Goal: Information Seeking & Learning: Learn about a topic

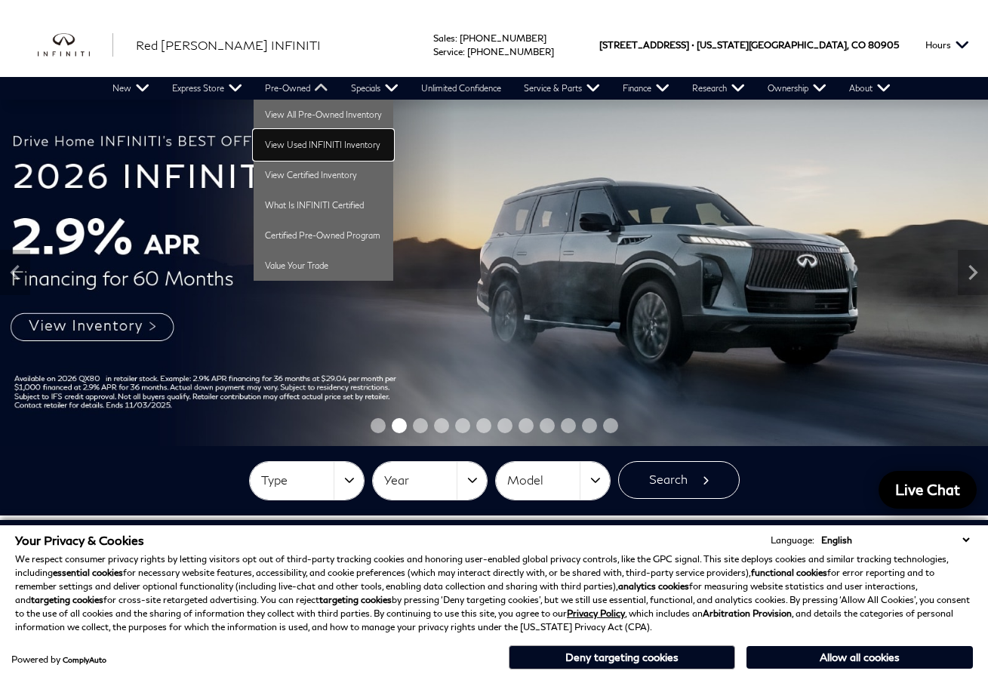
click at [303, 137] on link "View Used INFINITI Inventory" at bounding box center [324, 145] width 140 height 30
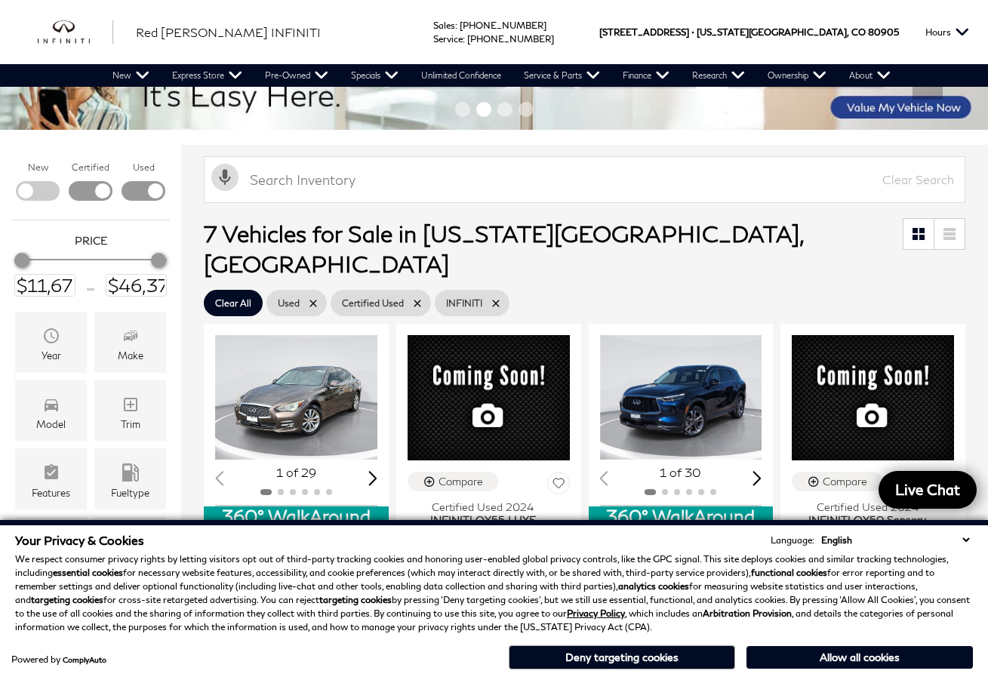
scroll to position [226, 0]
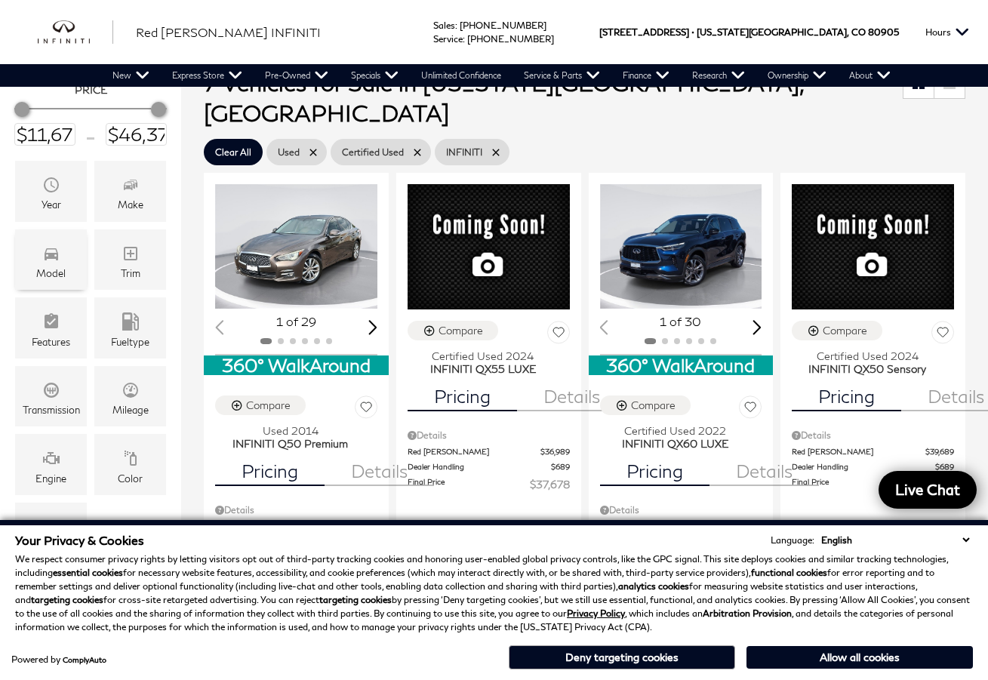
click at [57, 261] on icon "Model" at bounding box center [51, 254] width 18 height 18
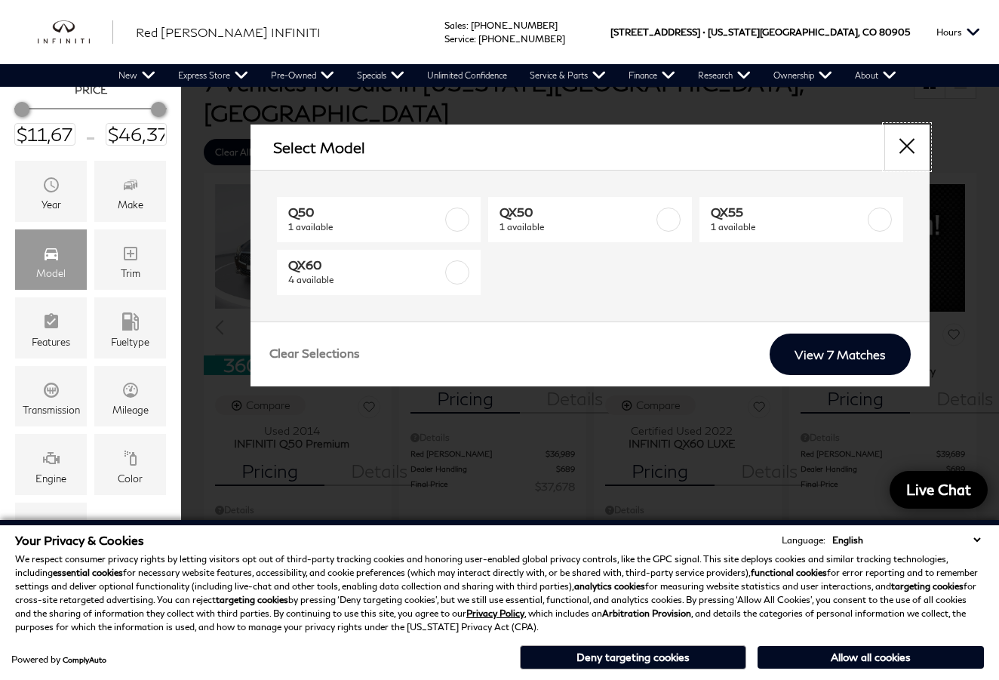
click at [906, 150] on button "close" at bounding box center [907, 147] width 45 height 45
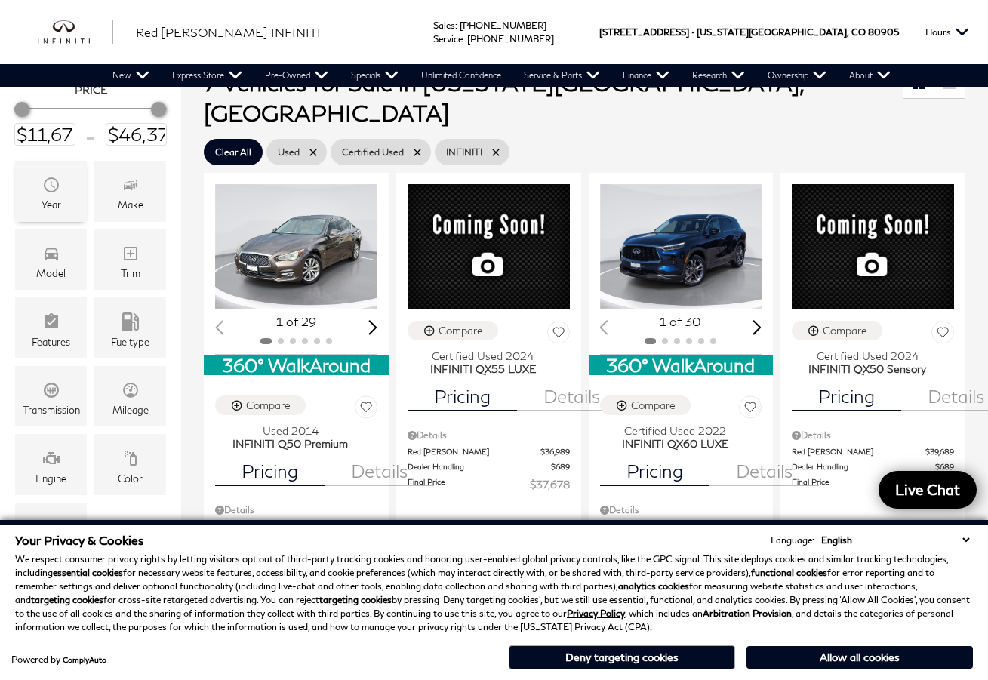
scroll to position [75, 0]
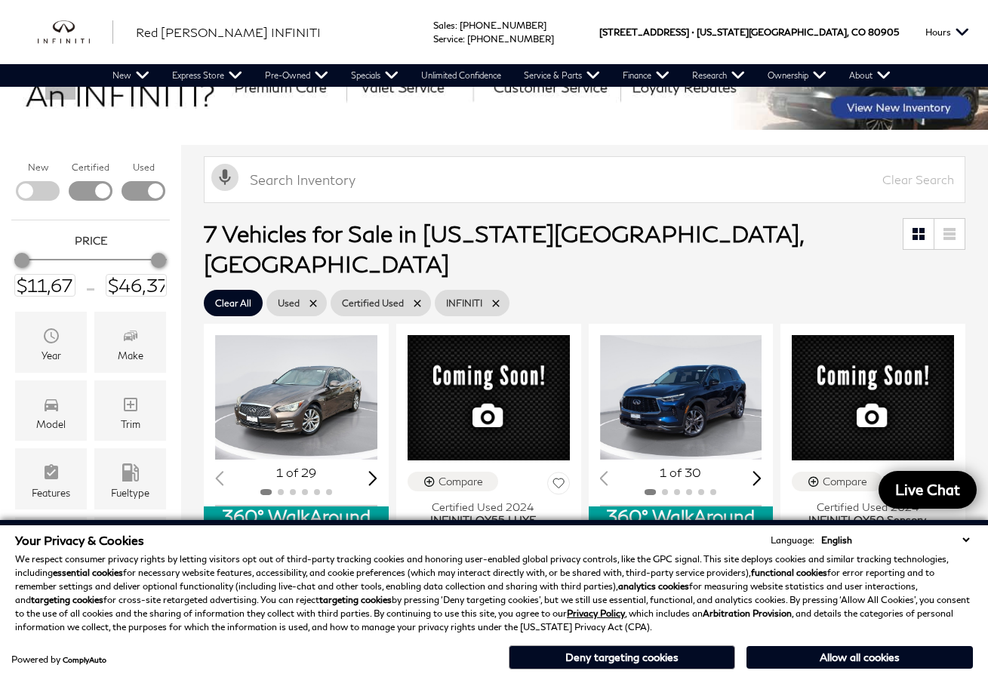
click at [35, 186] on div "Filter by Vehicle Type" at bounding box center [38, 191] width 44 height 20
type input "$118,609"
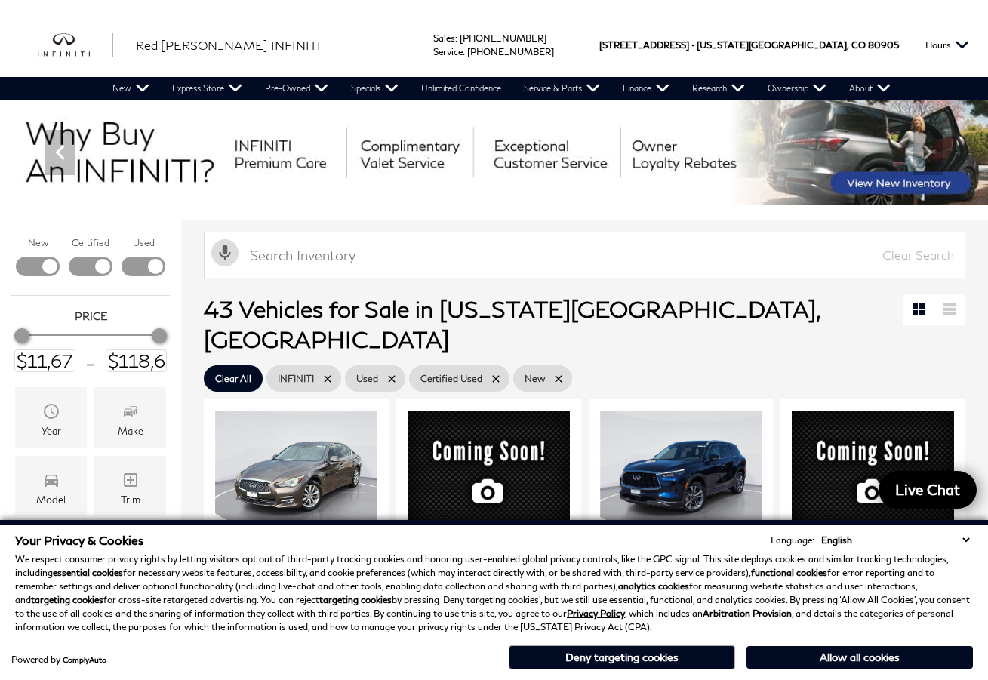
scroll to position [1, 0]
click at [55, 484] on icon "Model" at bounding box center [52, 481] width 14 height 12
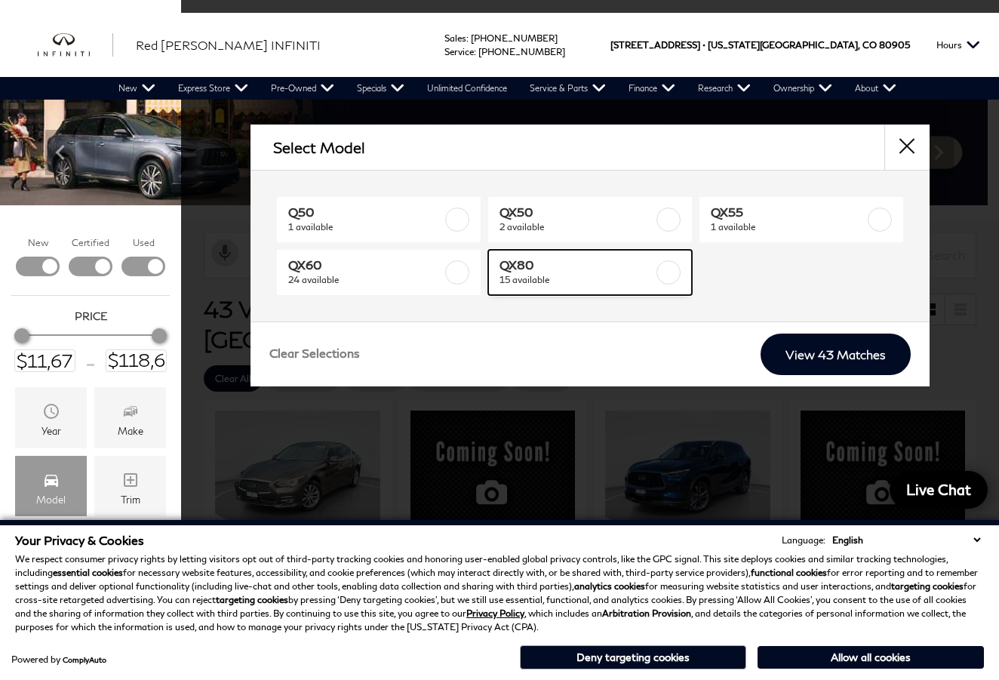
click at [673, 273] on label at bounding box center [669, 272] width 24 height 24
type input "$81,389"
checkbox input "true"
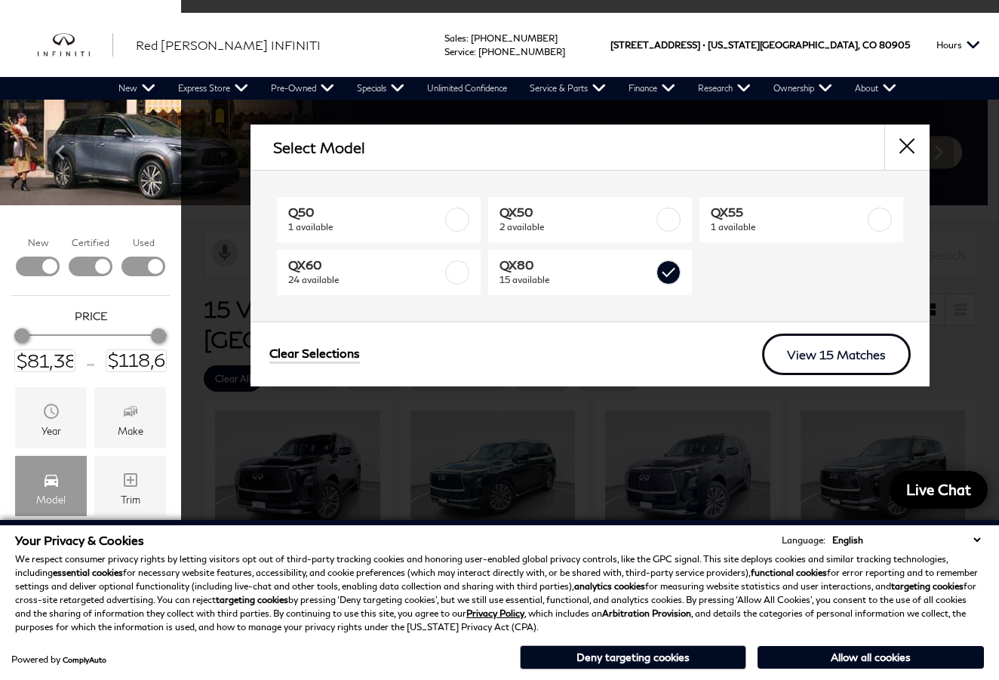
click at [820, 358] on link "View 15 Matches" at bounding box center [836, 355] width 149 height 42
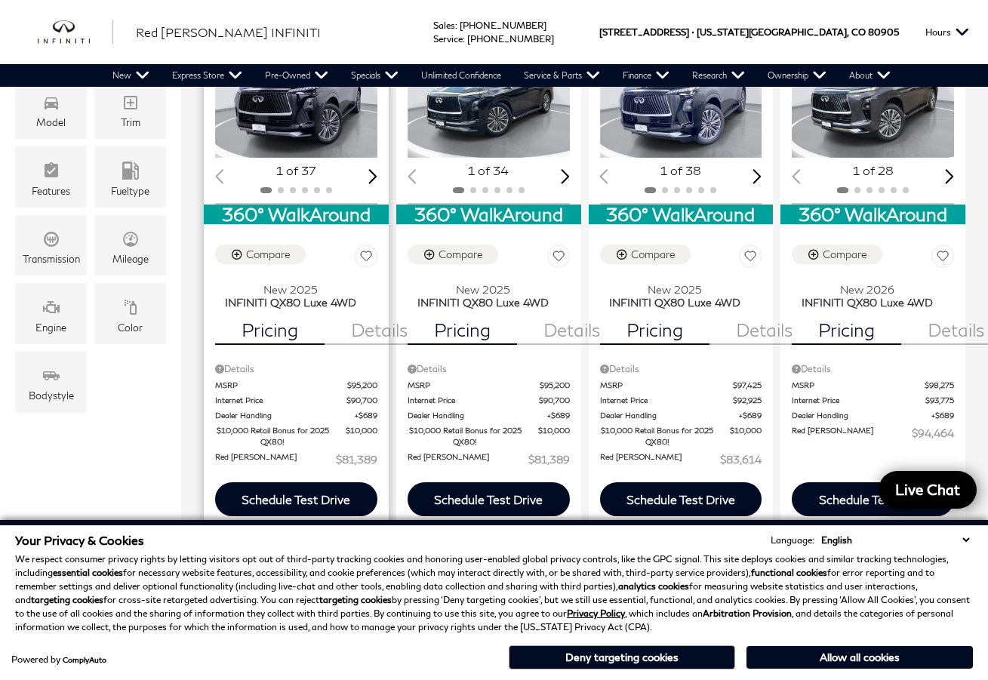
scroll to position [226, 0]
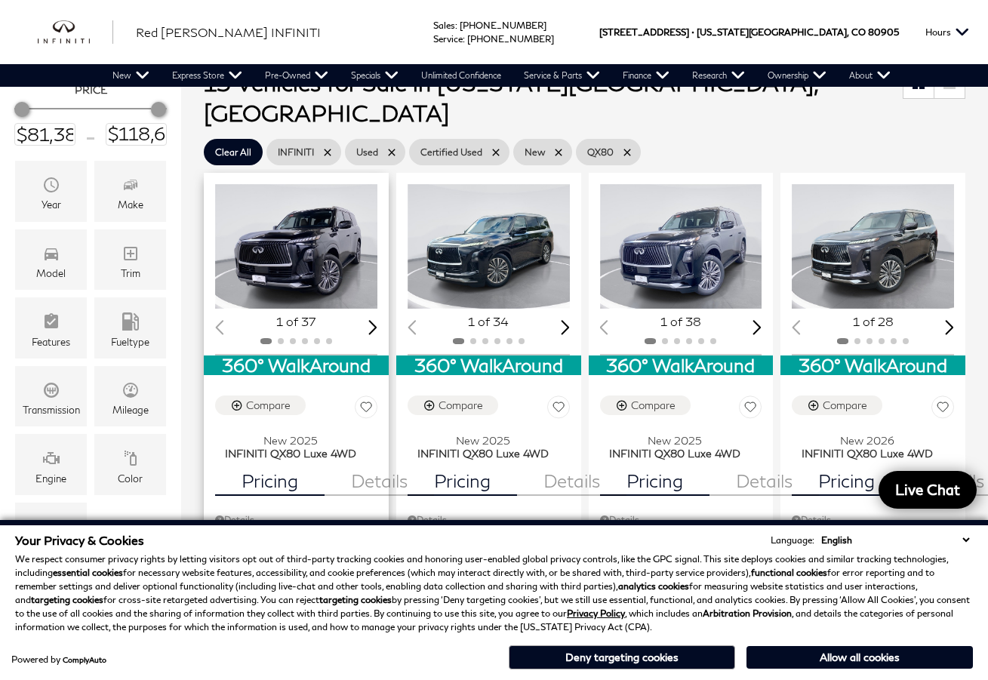
click at [317, 237] on img "1 / 2" at bounding box center [297, 246] width 165 height 124
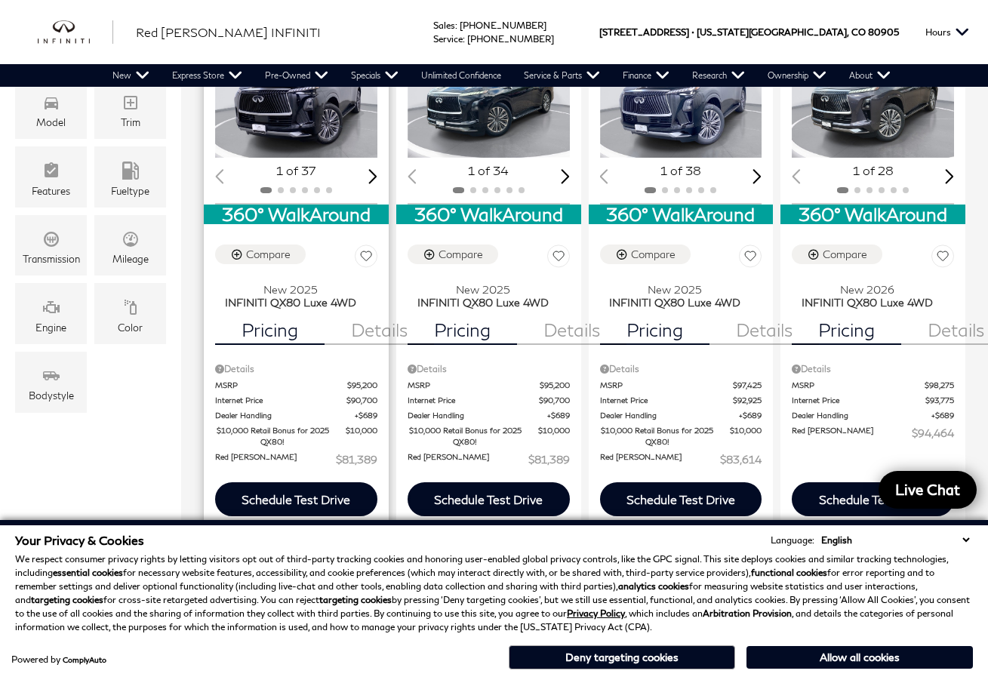
scroll to position [453, 0]
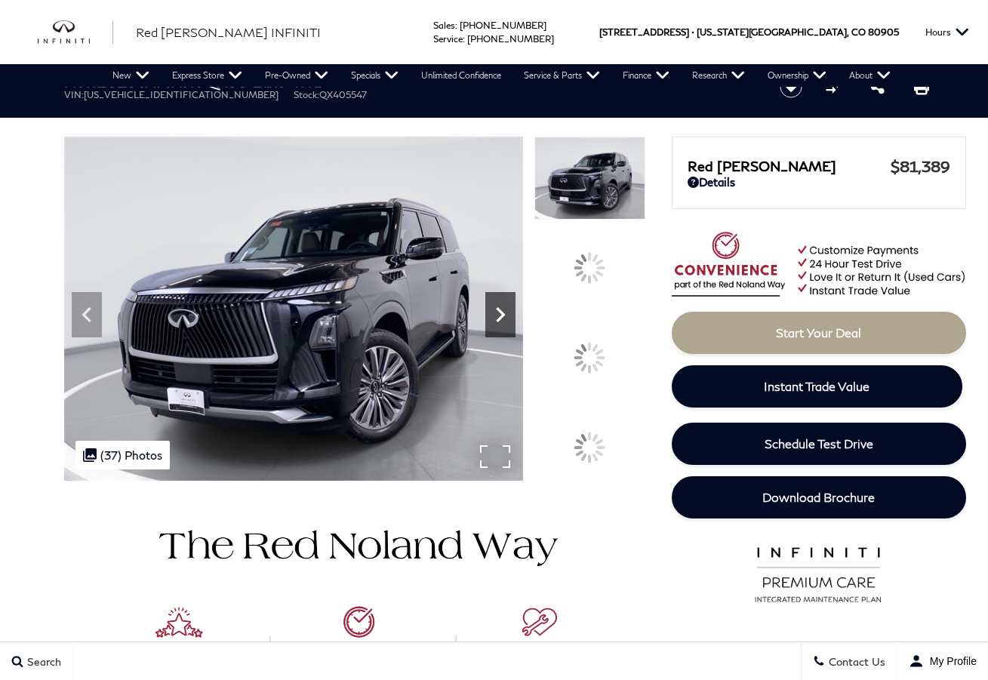
click at [516, 330] on icon at bounding box center [500, 315] width 30 height 30
click at [601, 353] on div at bounding box center [590, 358] width 32 height 32
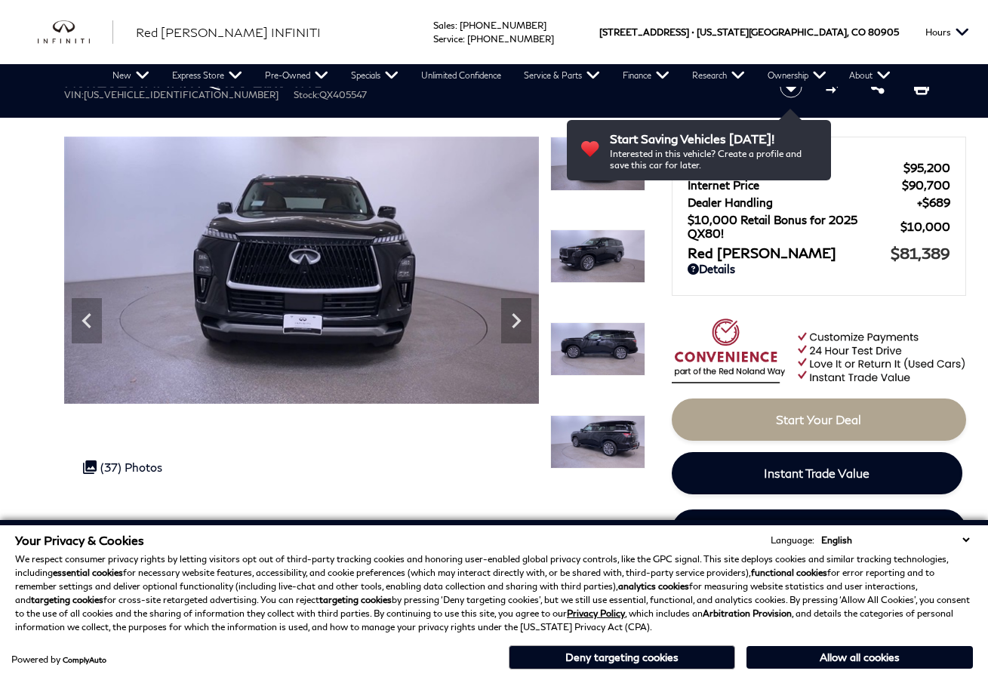
click at [608, 345] on img at bounding box center [597, 349] width 95 height 54
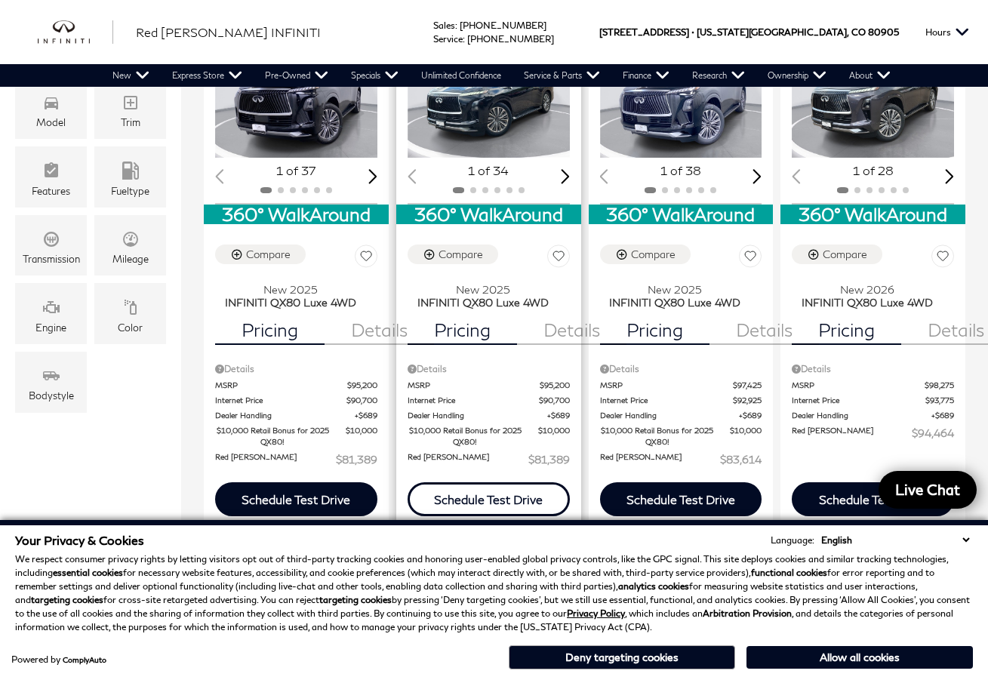
click at [503, 482] on div "Schedule Test Drive" at bounding box center [489, 499] width 162 height 34
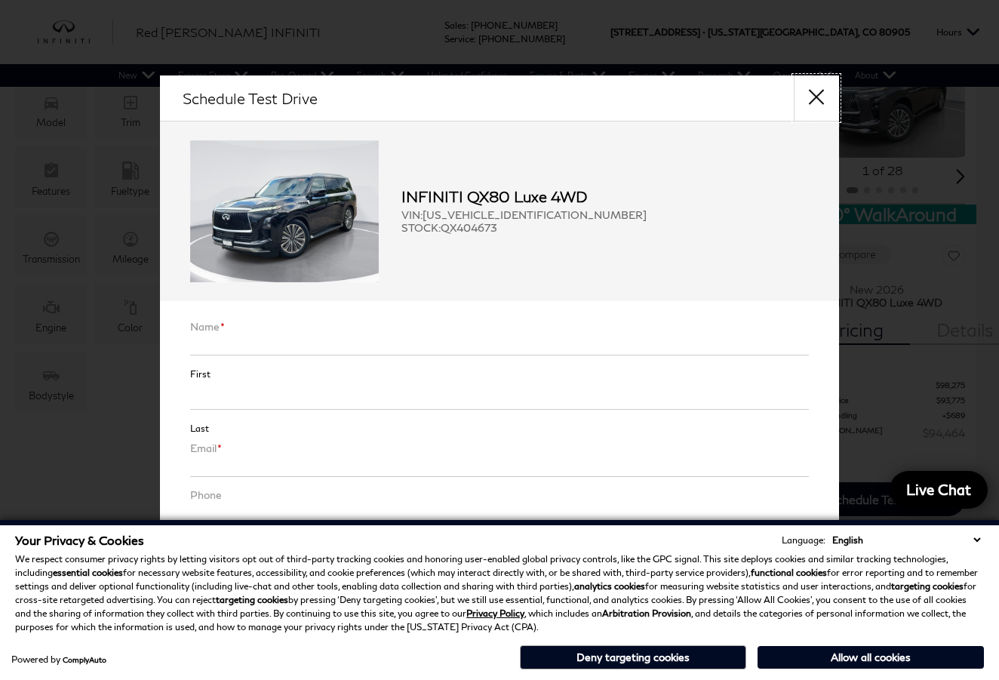
click at [811, 94] on button "close" at bounding box center [816, 97] width 45 height 45
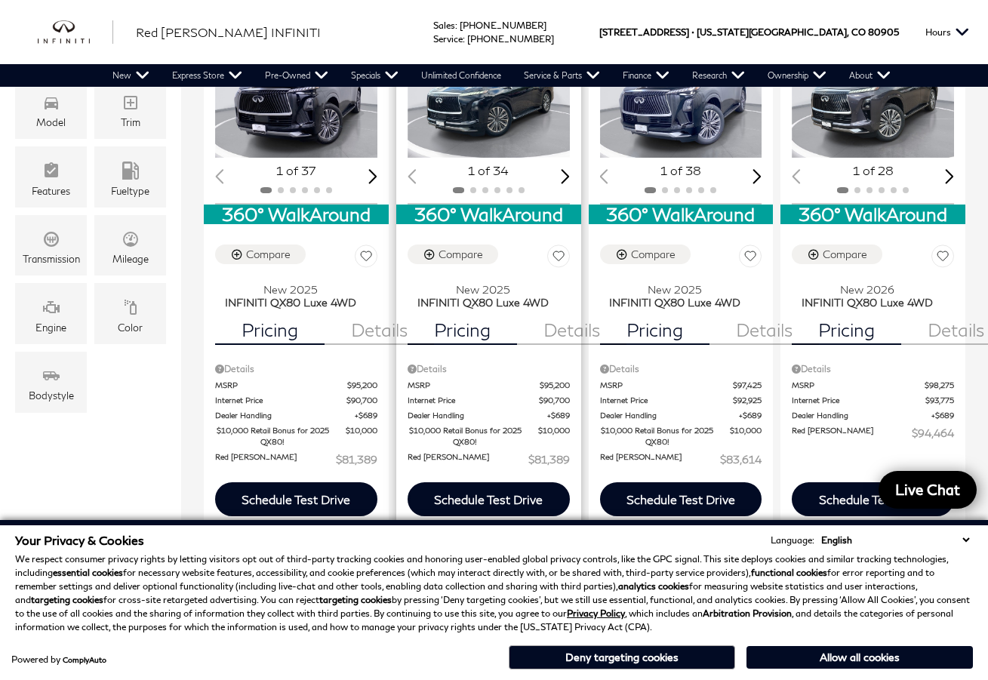
scroll to position [226, 0]
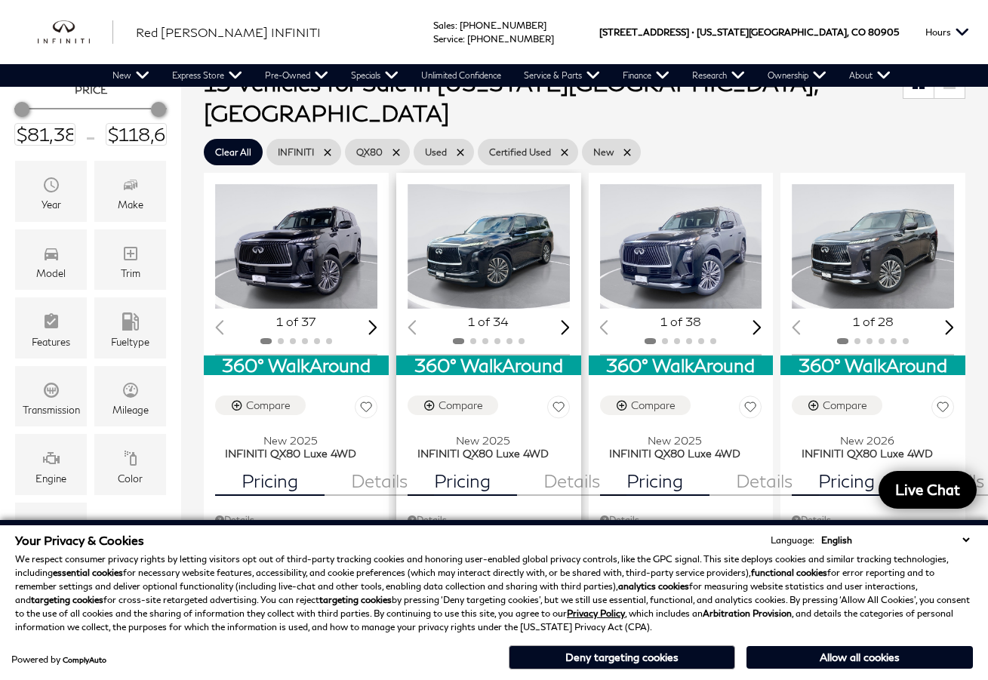
click at [523, 211] on img "1 / 2" at bounding box center [490, 246] width 165 height 124
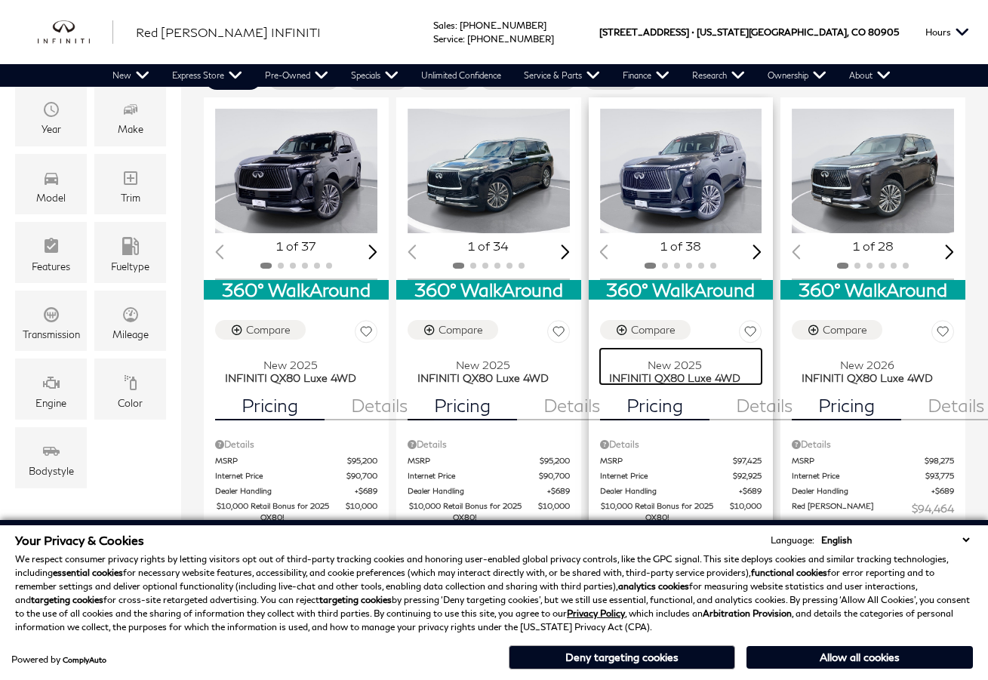
click at [661, 359] on span "New 2025" at bounding box center [675, 365] width 151 height 13
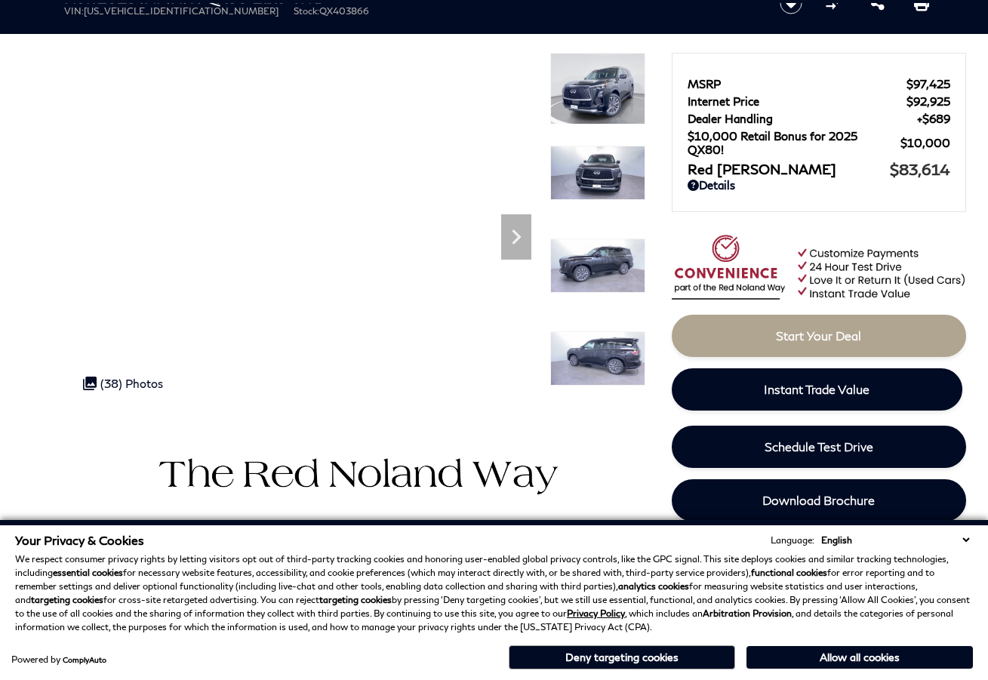
scroll to position [8, 0]
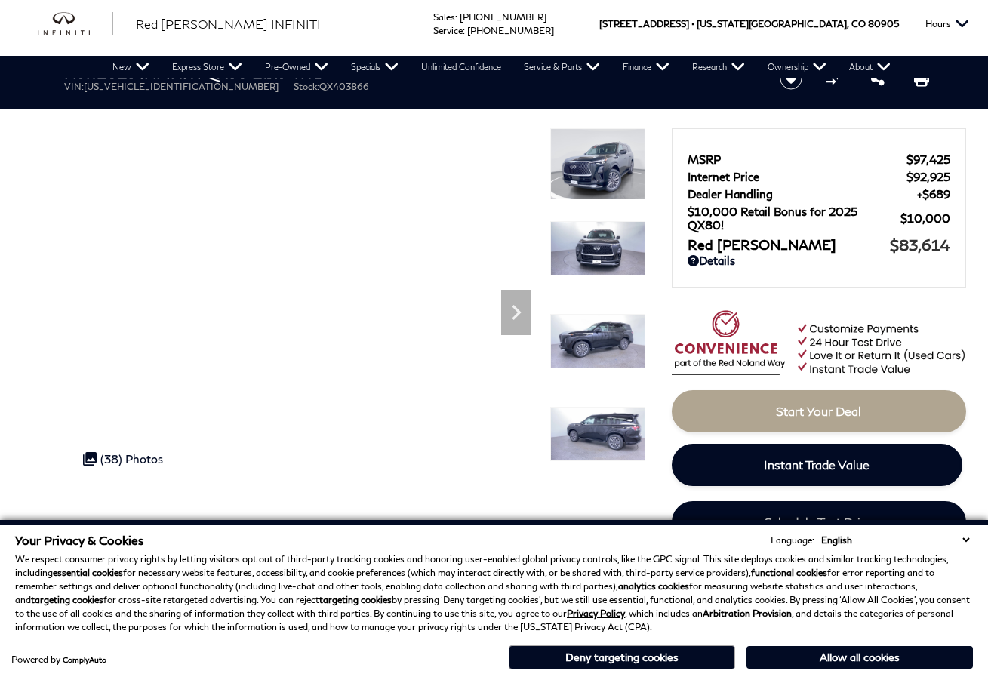
click at [588, 247] on img at bounding box center [597, 248] width 95 height 54
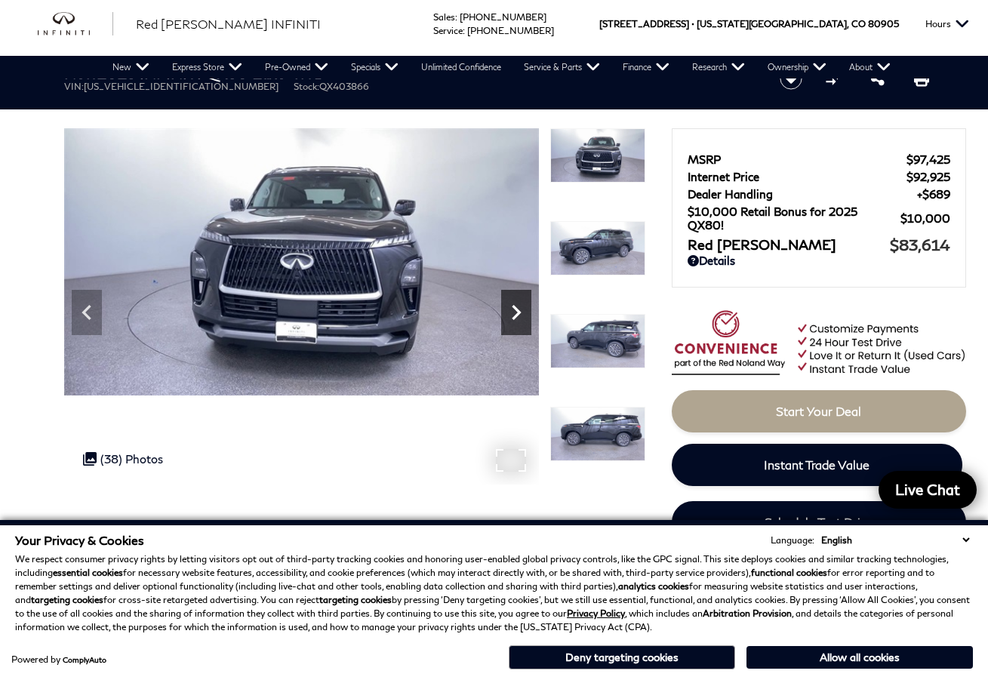
click at [519, 303] on icon "Next" at bounding box center [516, 312] width 30 height 30
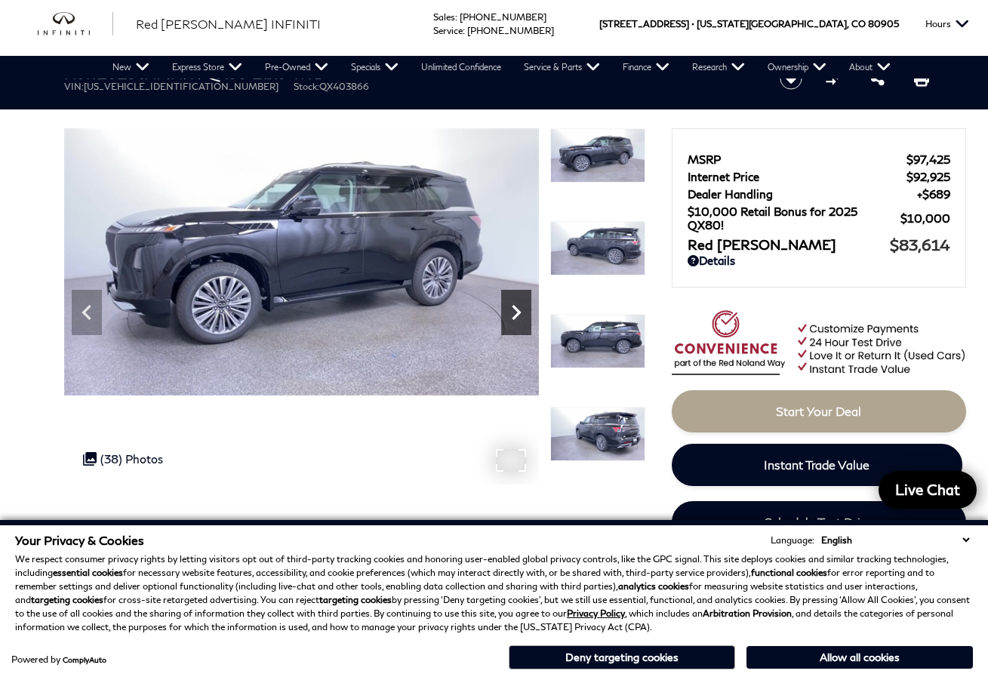
click at [519, 303] on icon "Next" at bounding box center [516, 312] width 30 height 30
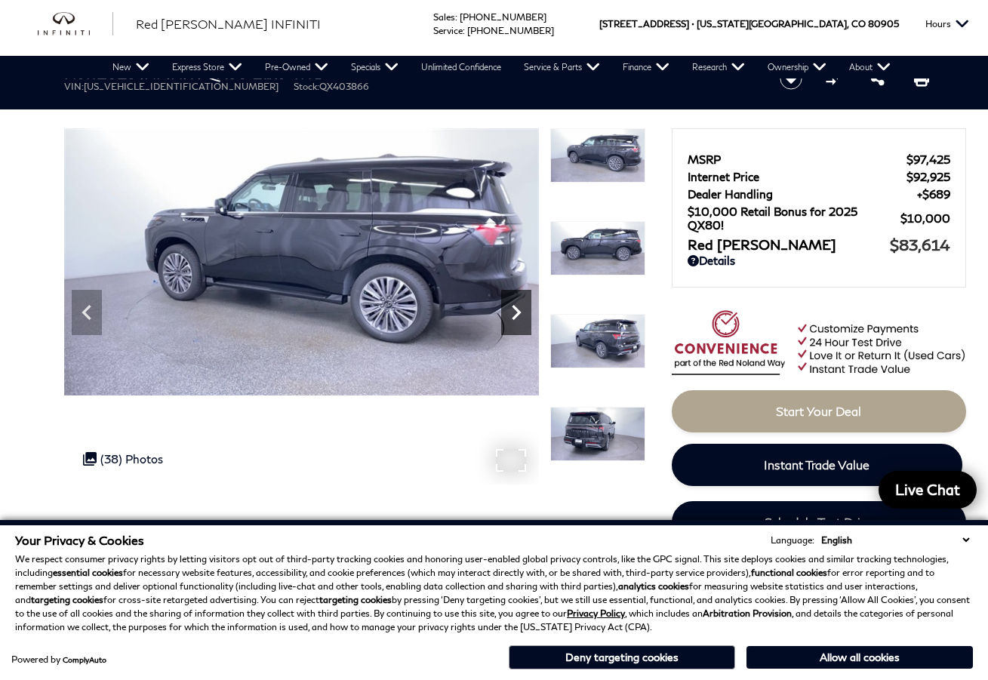
click at [519, 303] on icon "Next" at bounding box center [516, 312] width 30 height 30
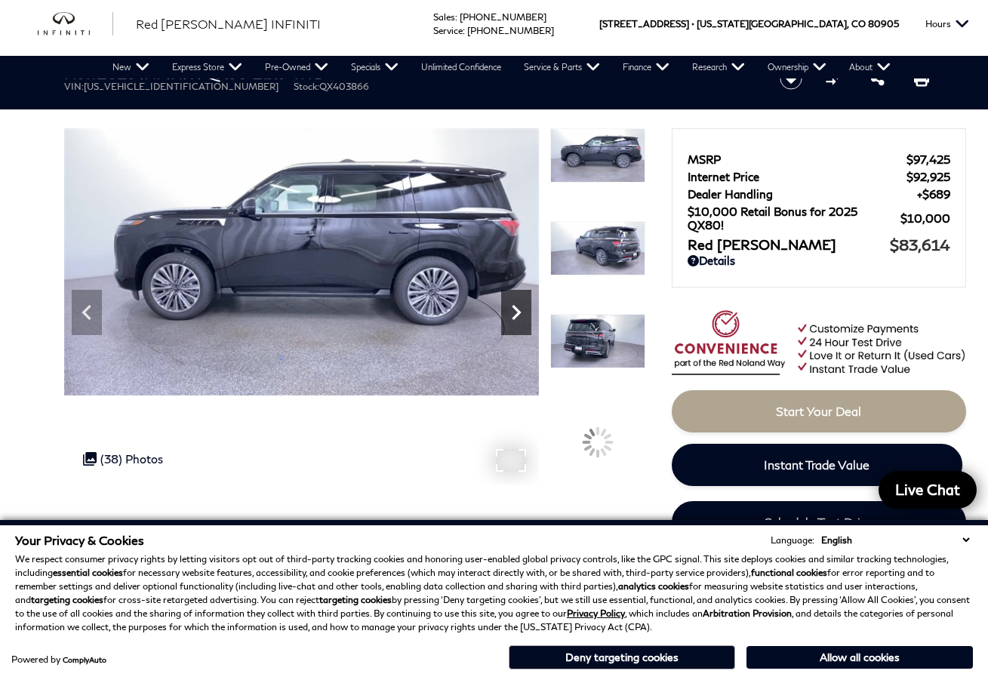
click at [519, 303] on icon "Next" at bounding box center [516, 312] width 30 height 30
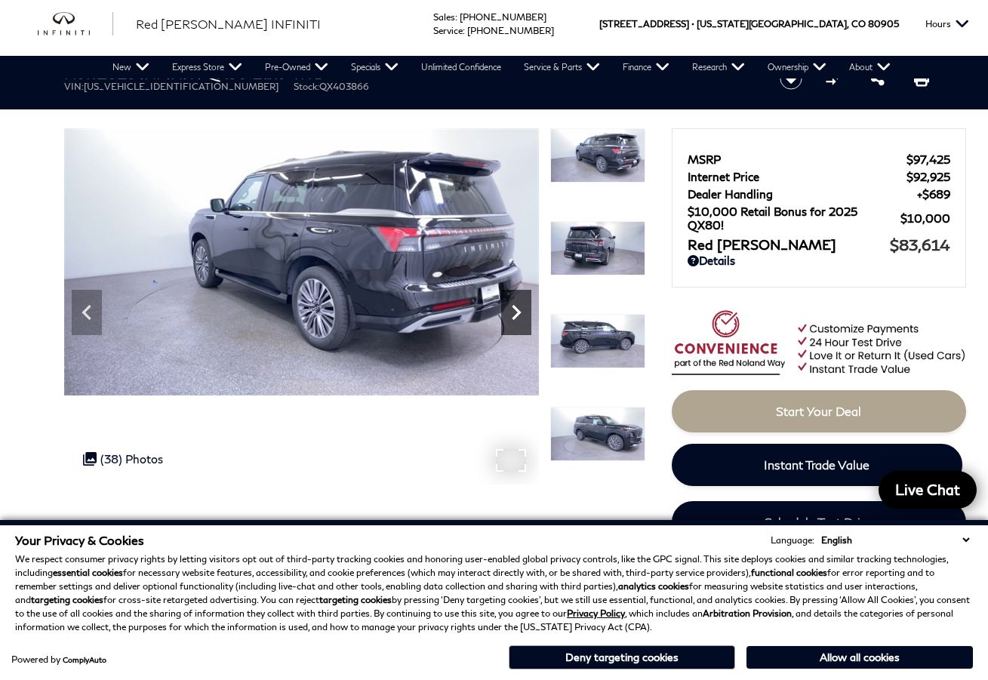
click at [519, 303] on icon "Next" at bounding box center [516, 312] width 30 height 30
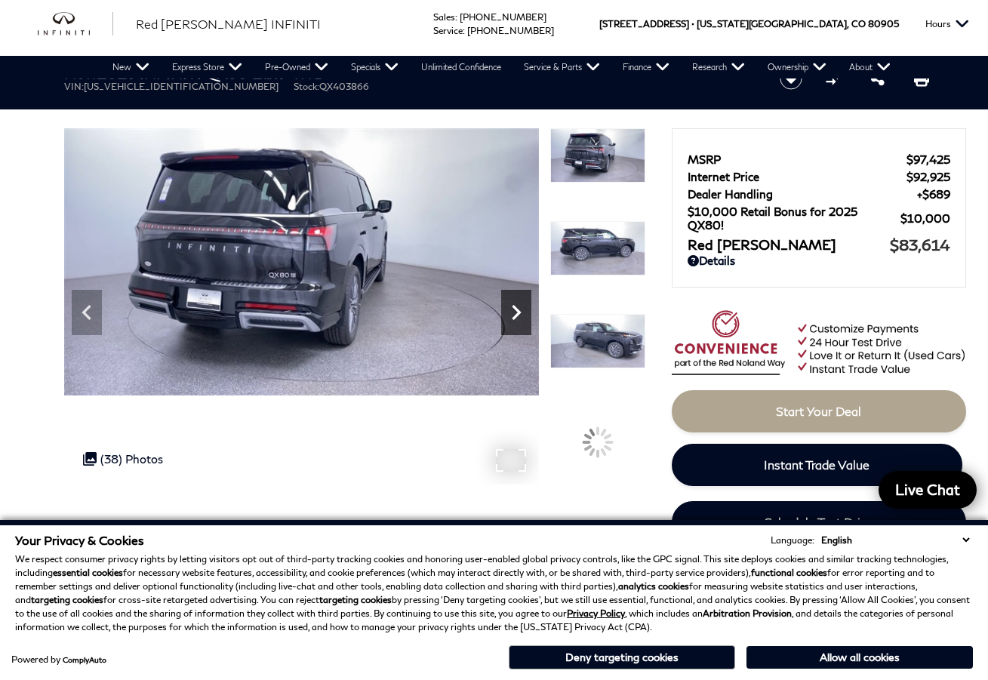
click at [519, 303] on icon "Next" at bounding box center [516, 312] width 30 height 30
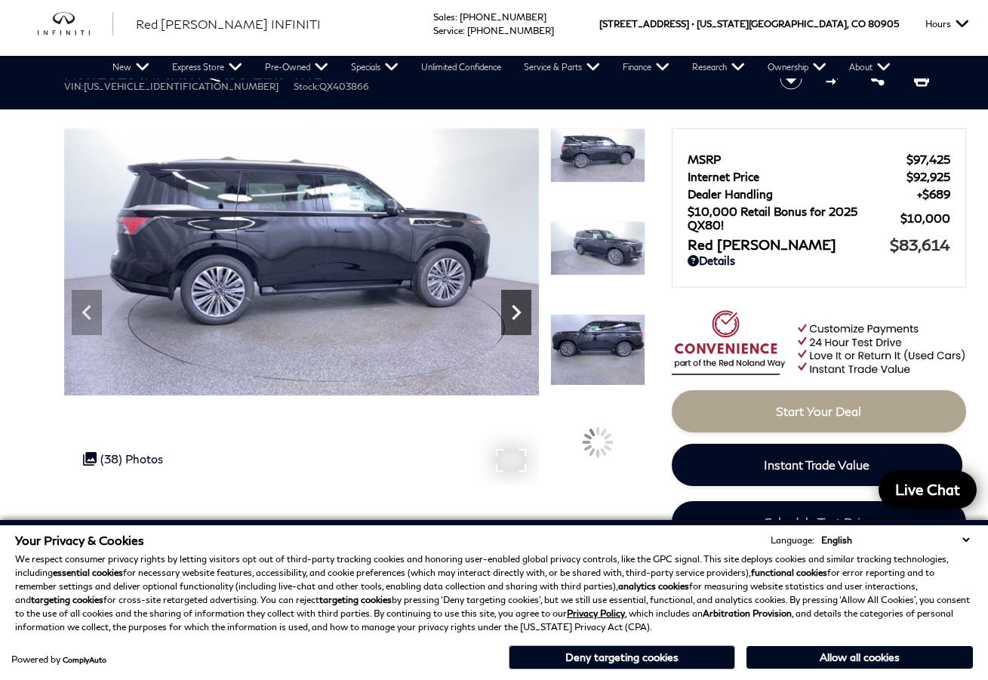
click at [519, 303] on icon "Next" at bounding box center [516, 312] width 30 height 30
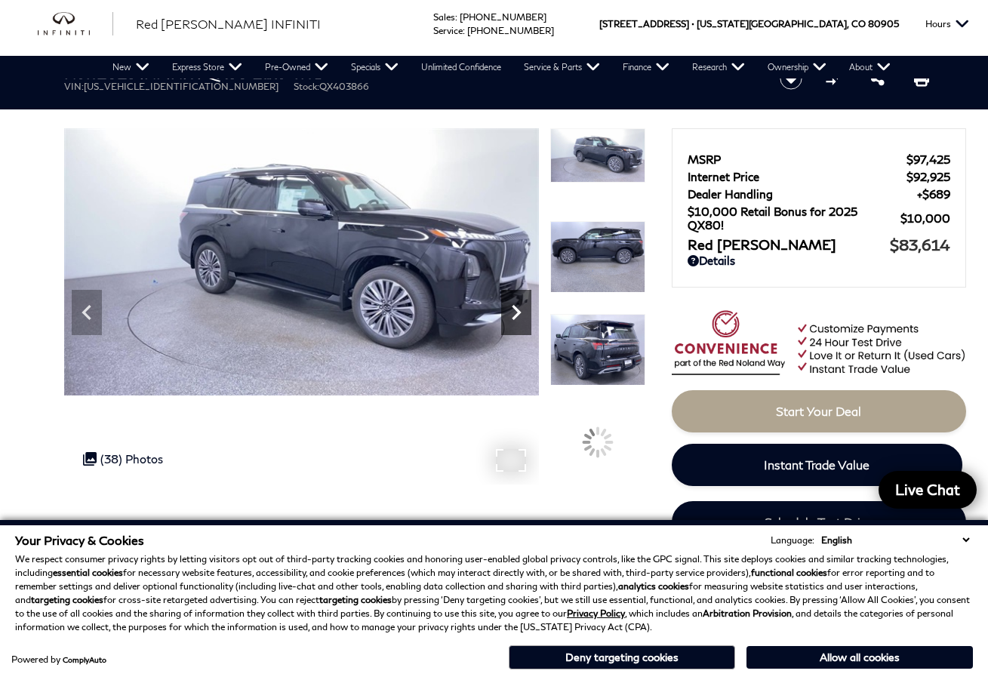
click at [519, 303] on icon "Next" at bounding box center [516, 312] width 30 height 30
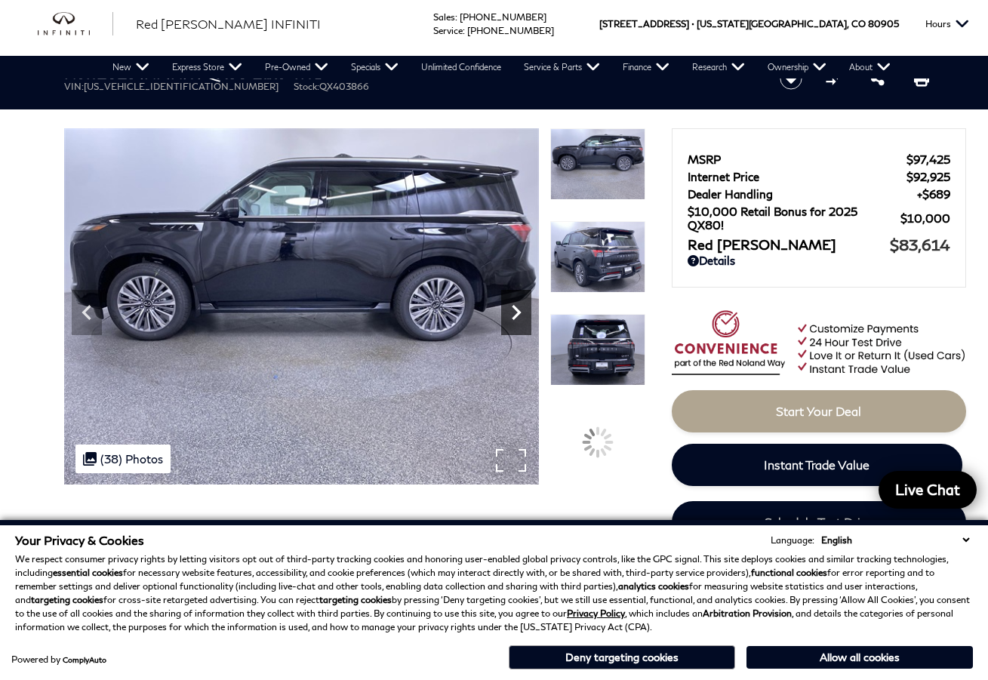
click at [519, 303] on icon "Next" at bounding box center [516, 312] width 30 height 30
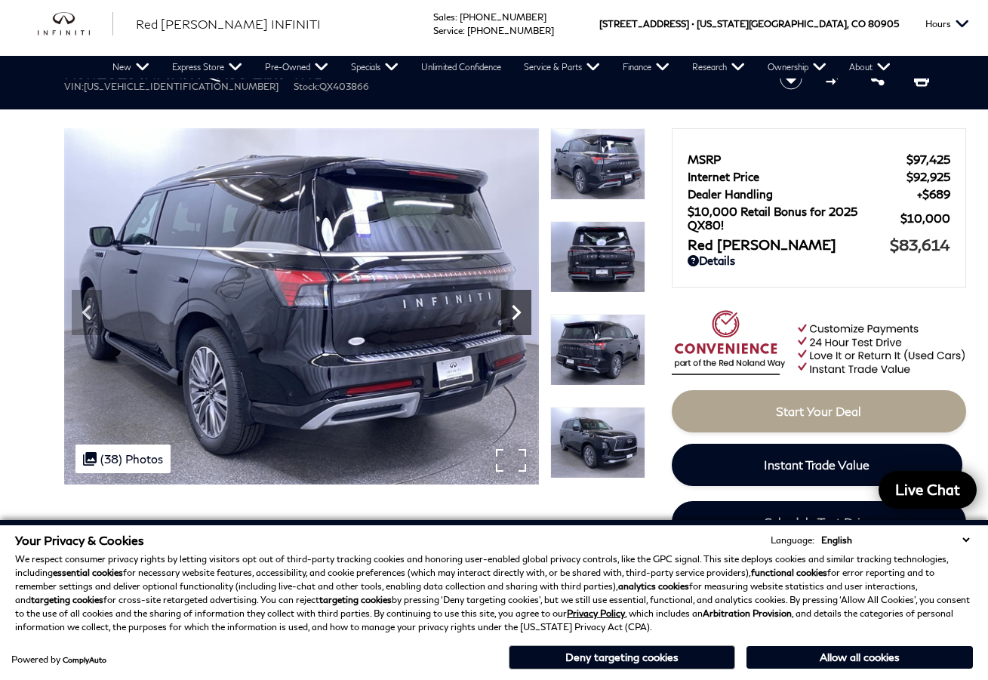
click at [519, 303] on icon "Next" at bounding box center [516, 312] width 30 height 30
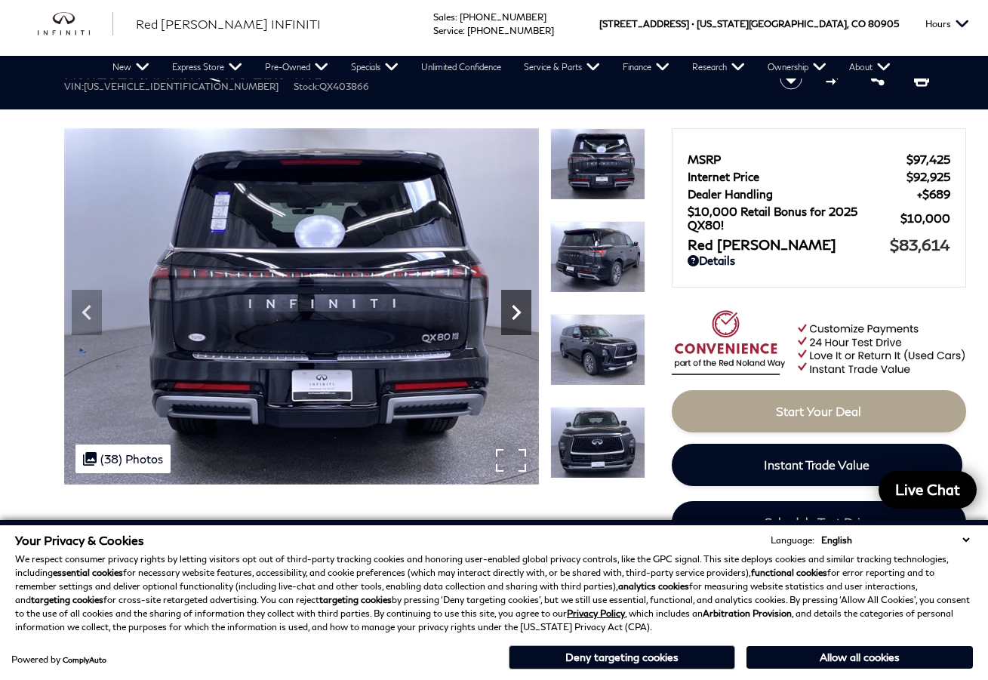
click at [519, 303] on icon "Next" at bounding box center [516, 312] width 30 height 30
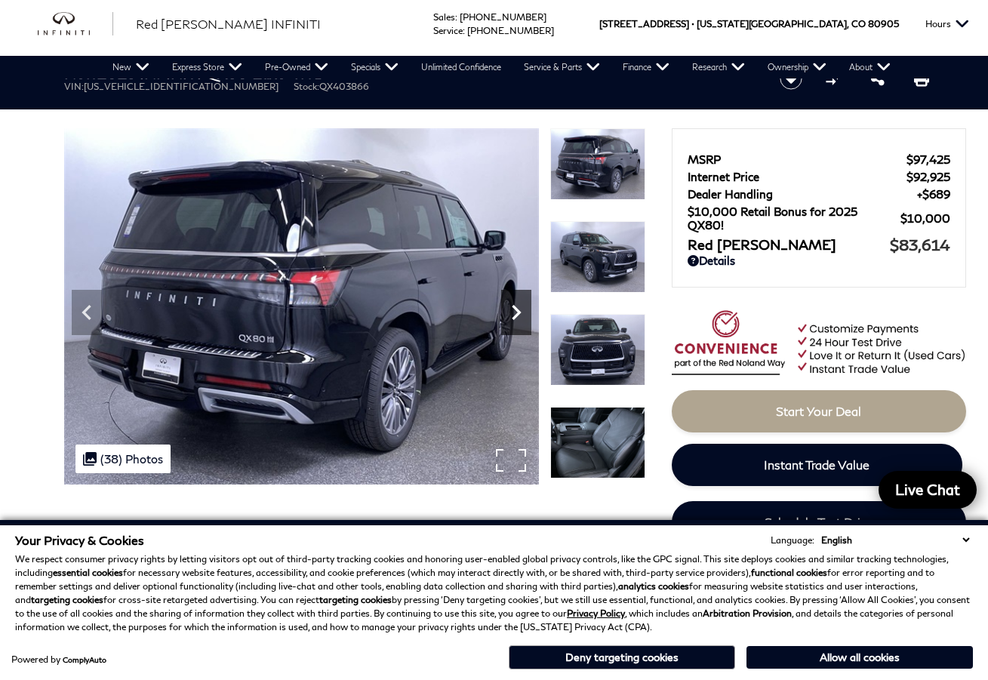
click at [519, 303] on icon "Next" at bounding box center [516, 312] width 30 height 30
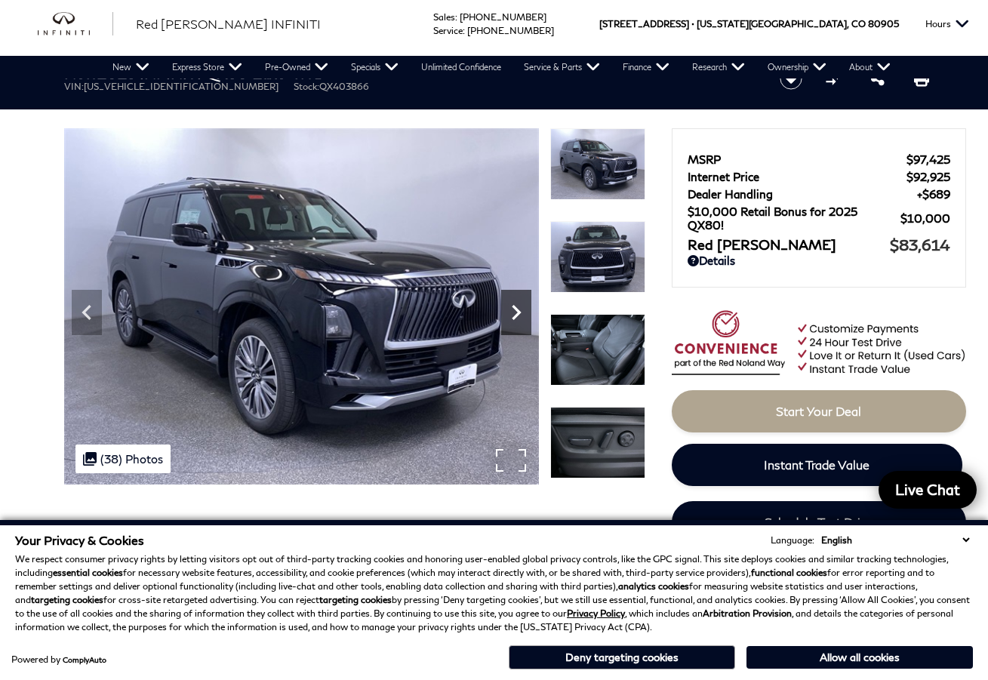
click at [519, 303] on icon "Next" at bounding box center [516, 312] width 30 height 30
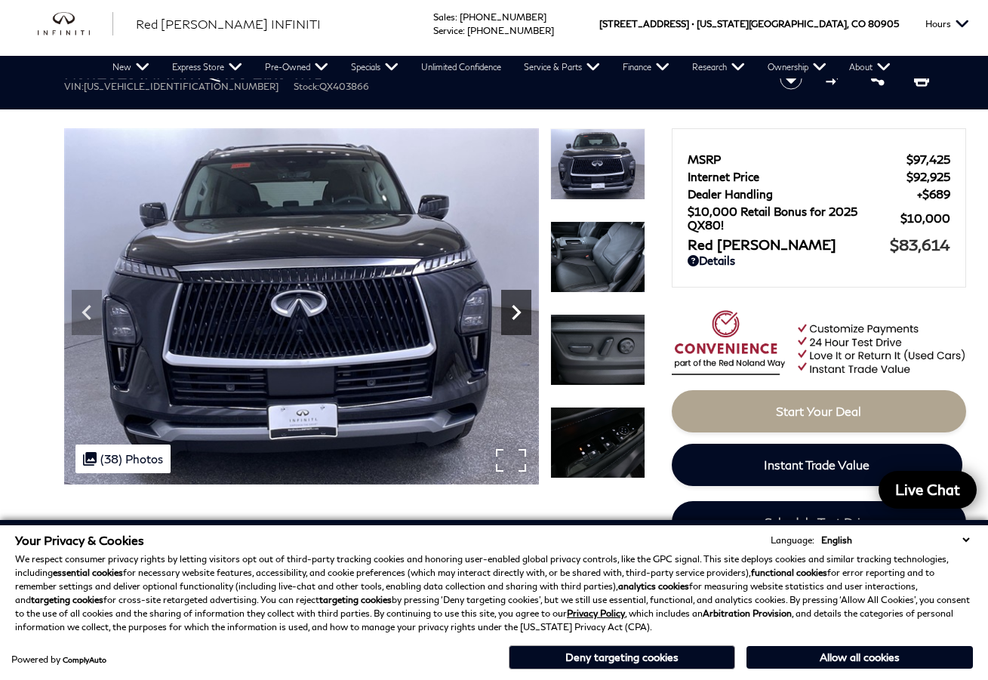
click at [519, 303] on icon "Next" at bounding box center [516, 312] width 30 height 30
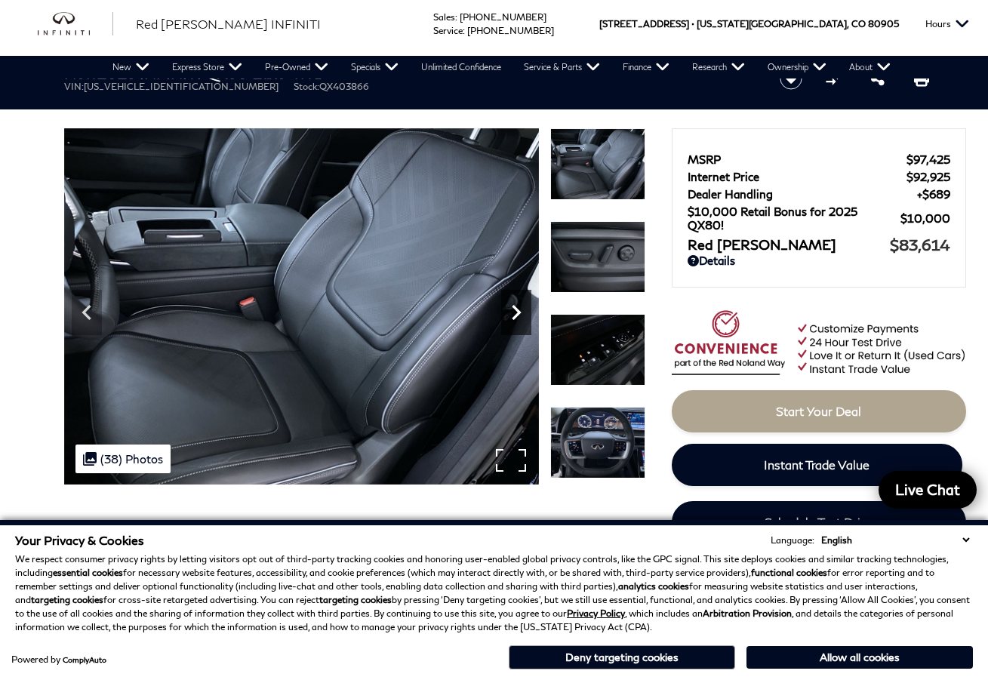
click at [519, 303] on icon "Next" at bounding box center [516, 312] width 30 height 30
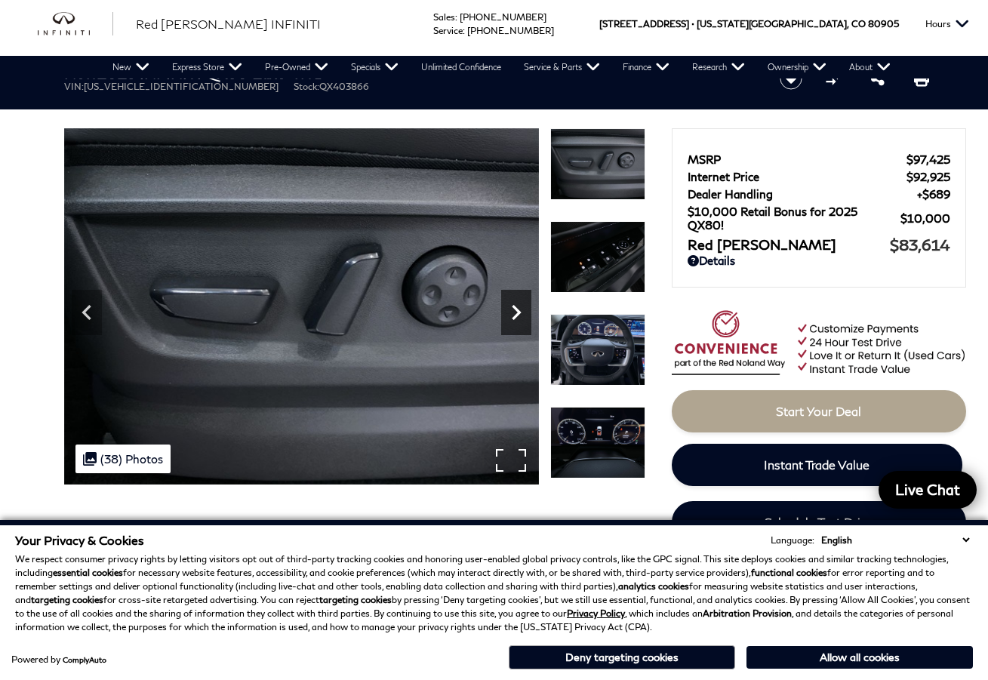
click at [519, 303] on icon "Next" at bounding box center [516, 312] width 30 height 30
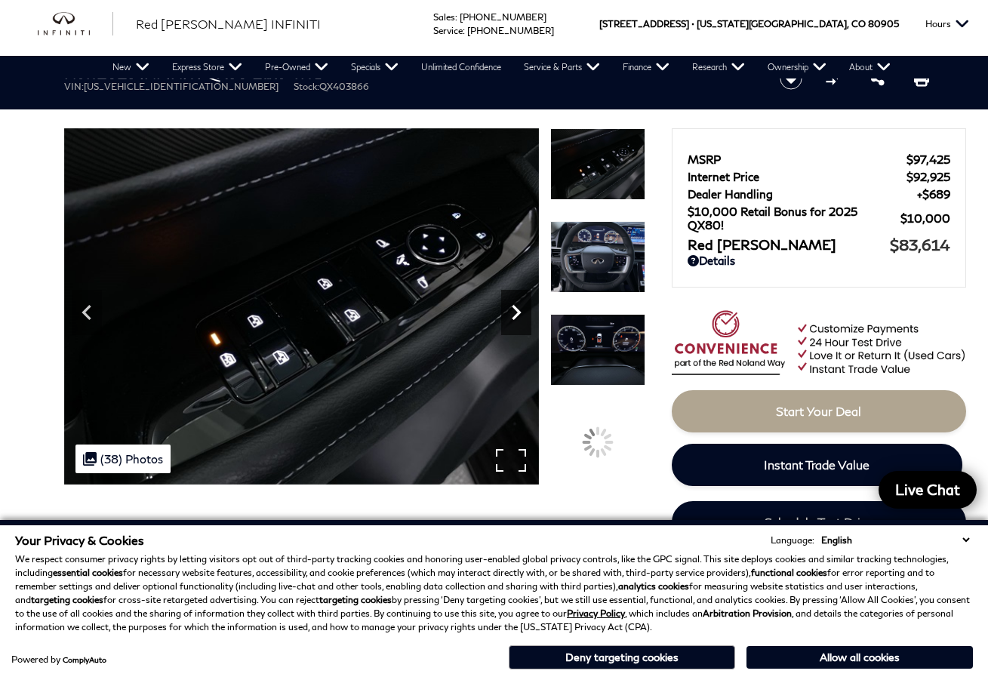
click at [519, 303] on icon "Next" at bounding box center [516, 312] width 30 height 30
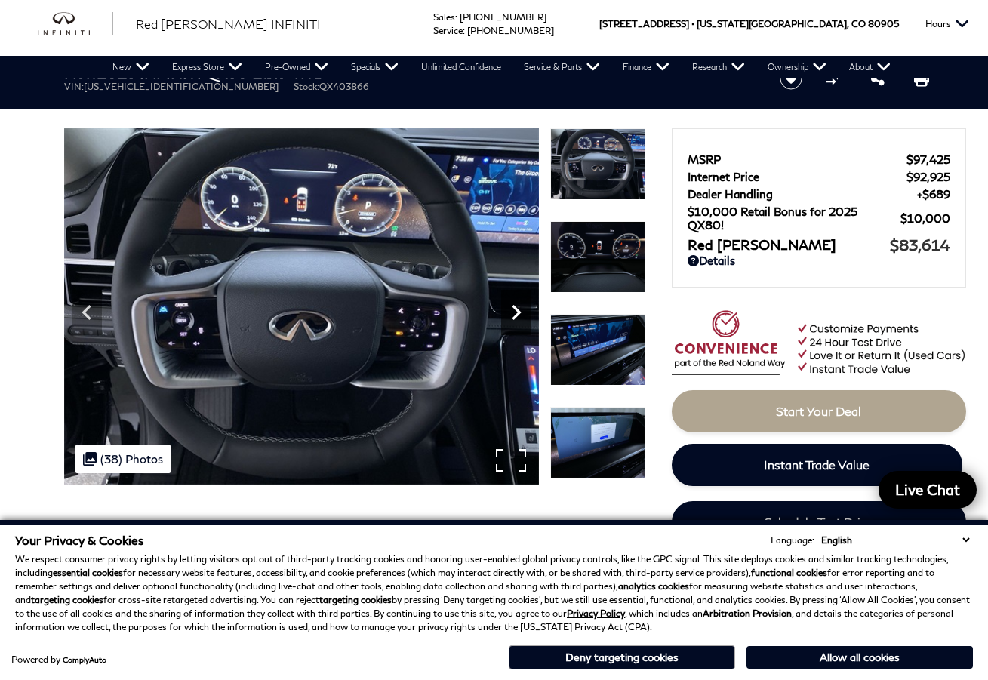
click at [519, 303] on icon "Next" at bounding box center [516, 312] width 30 height 30
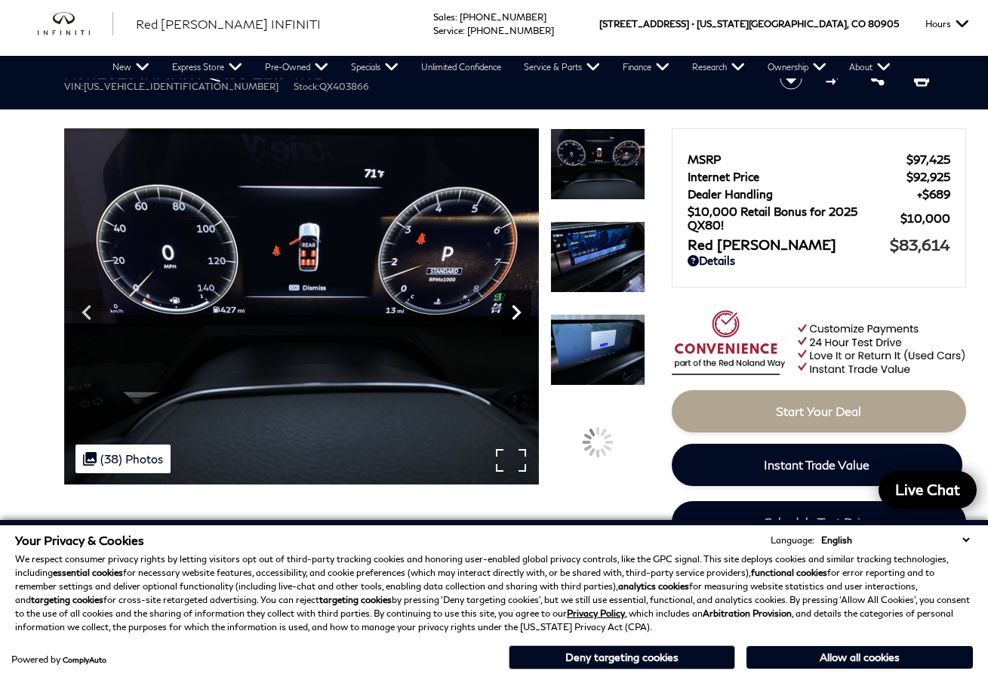
click at [519, 303] on icon "Next" at bounding box center [516, 312] width 30 height 30
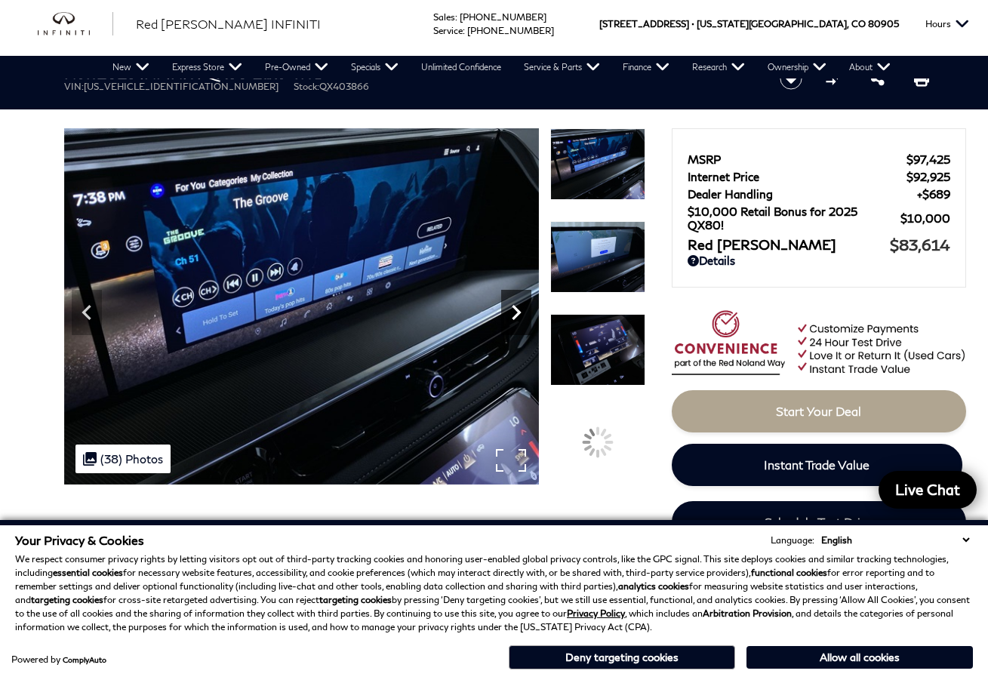
click at [519, 303] on icon "Next" at bounding box center [516, 312] width 30 height 30
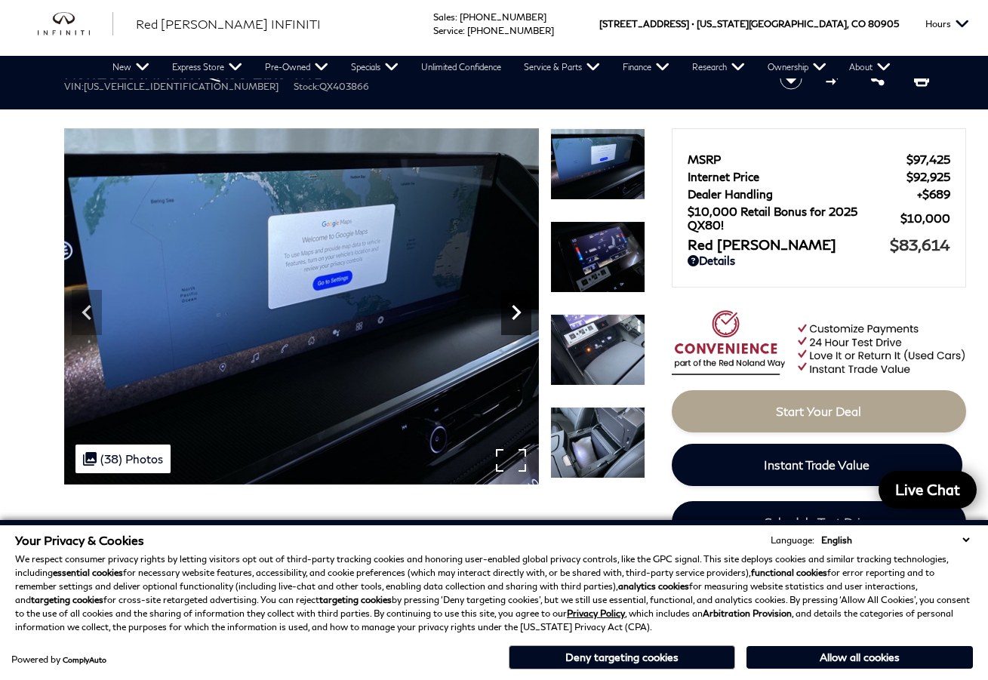
click at [519, 303] on icon "Next" at bounding box center [516, 312] width 30 height 30
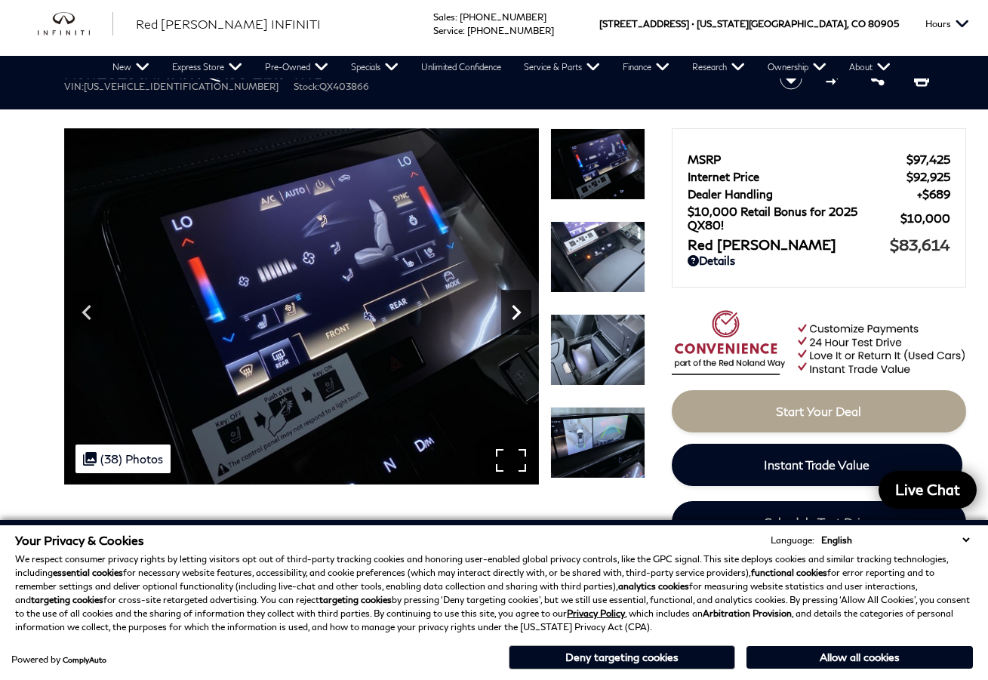
click at [519, 303] on icon "Next" at bounding box center [516, 312] width 30 height 30
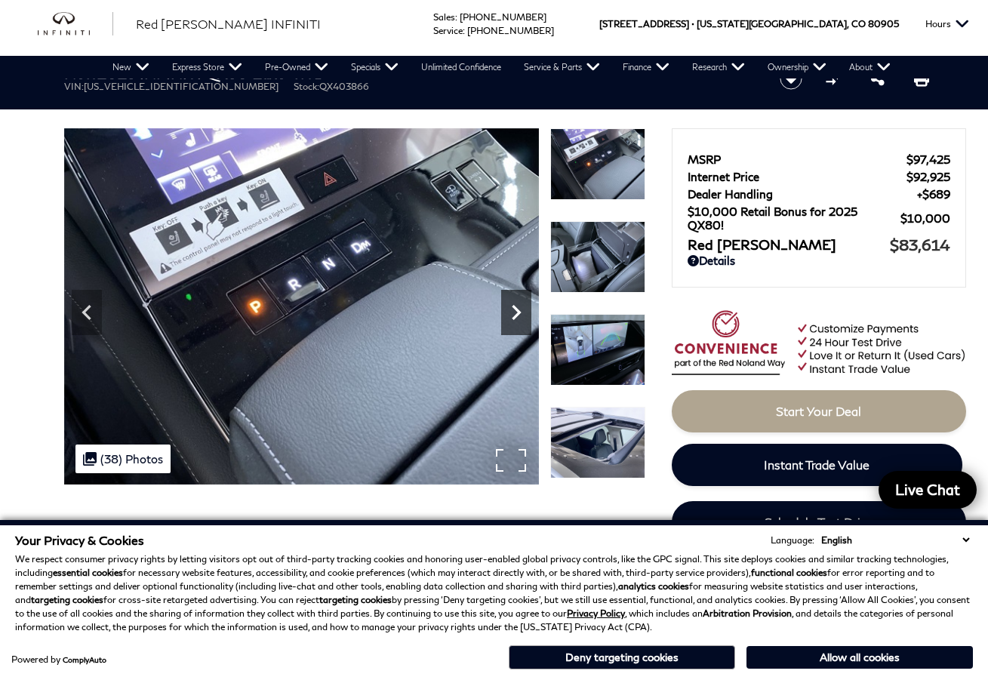
click at [519, 303] on icon "Next" at bounding box center [516, 312] width 30 height 30
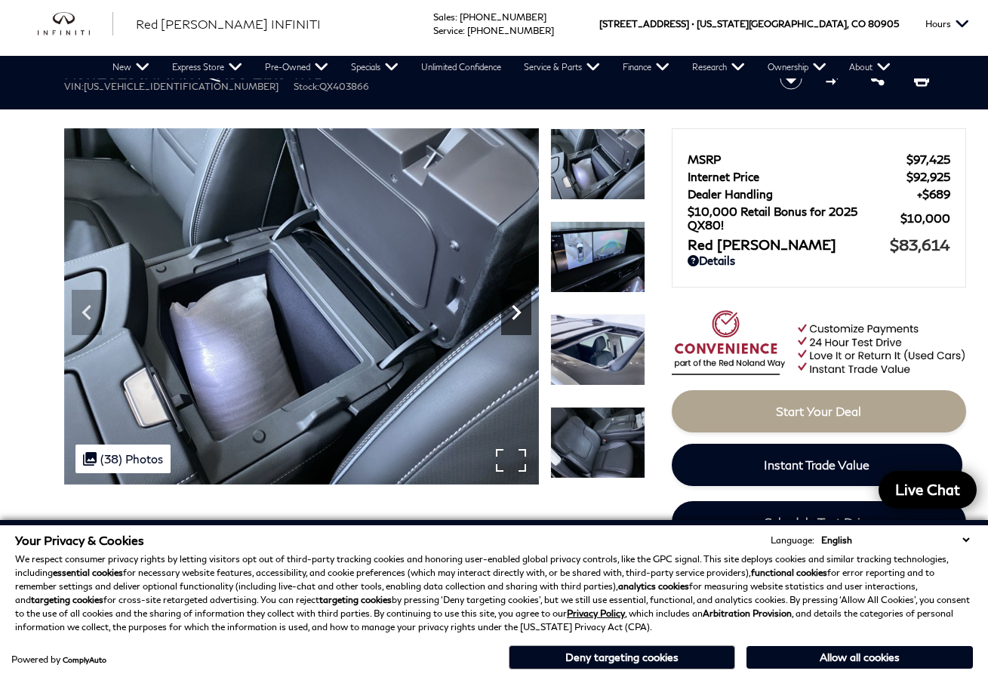
click at [519, 303] on icon "Next" at bounding box center [516, 312] width 30 height 30
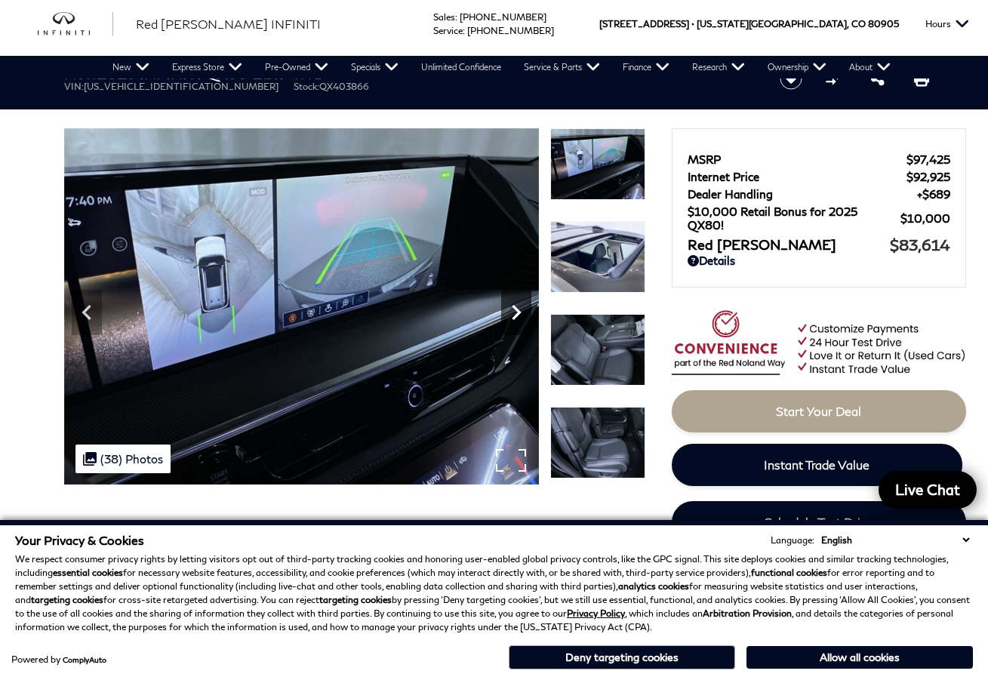
click at [519, 303] on icon "Next" at bounding box center [516, 312] width 30 height 30
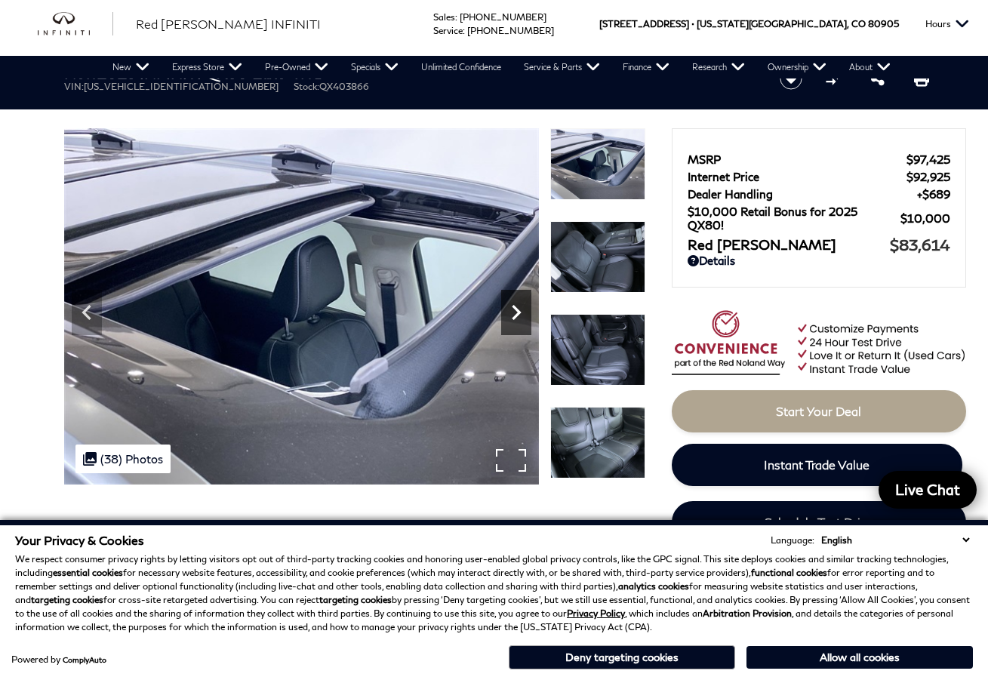
click at [519, 303] on icon "Next" at bounding box center [516, 312] width 30 height 30
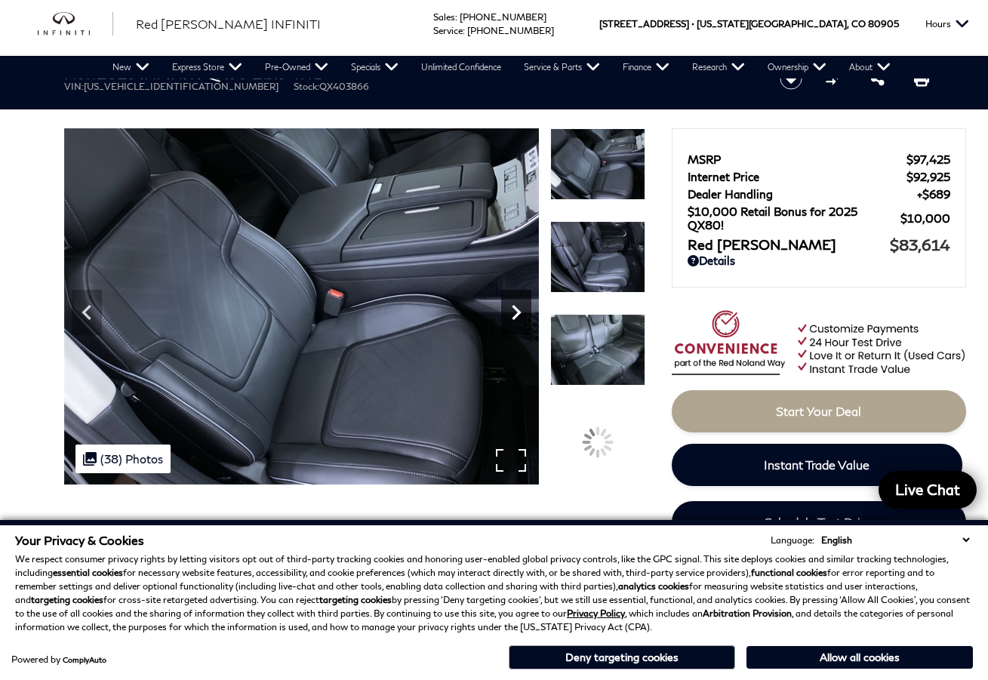
click at [519, 303] on icon "Next" at bounding box center [516, 312] width 30 height 30
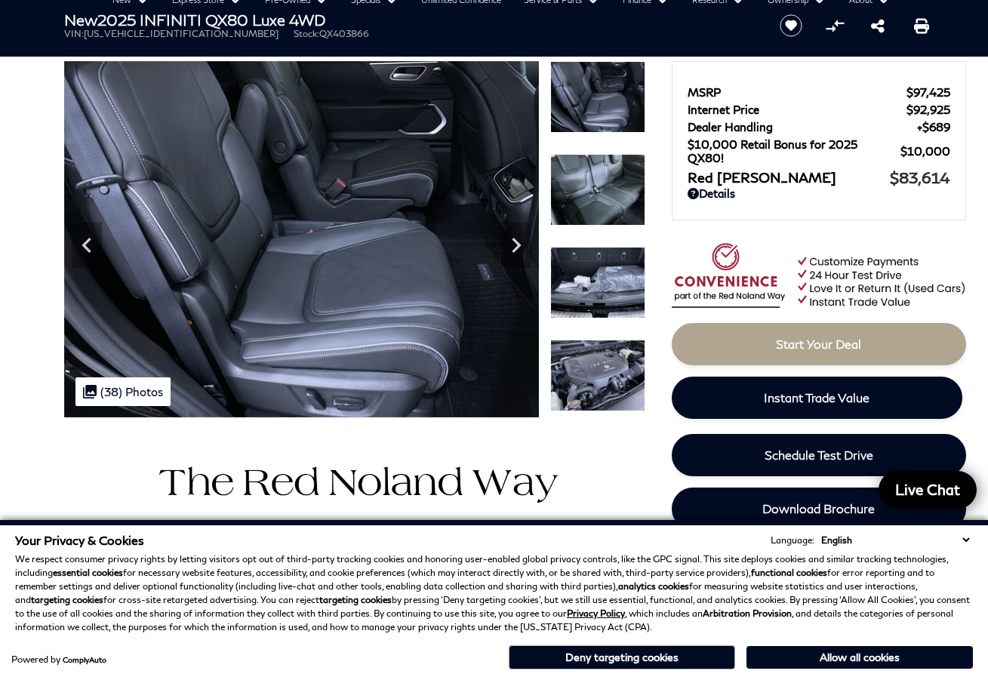
scroll to position [0, 0]
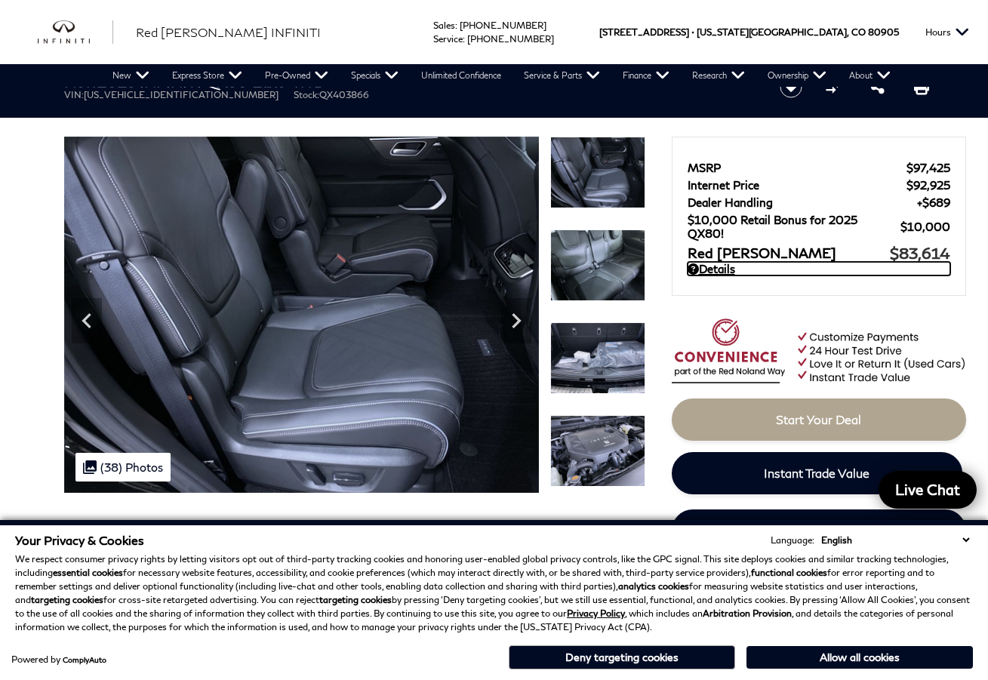
click at [713, 265] on link "Details" at bounding box center [819, 269] width 263 height 14
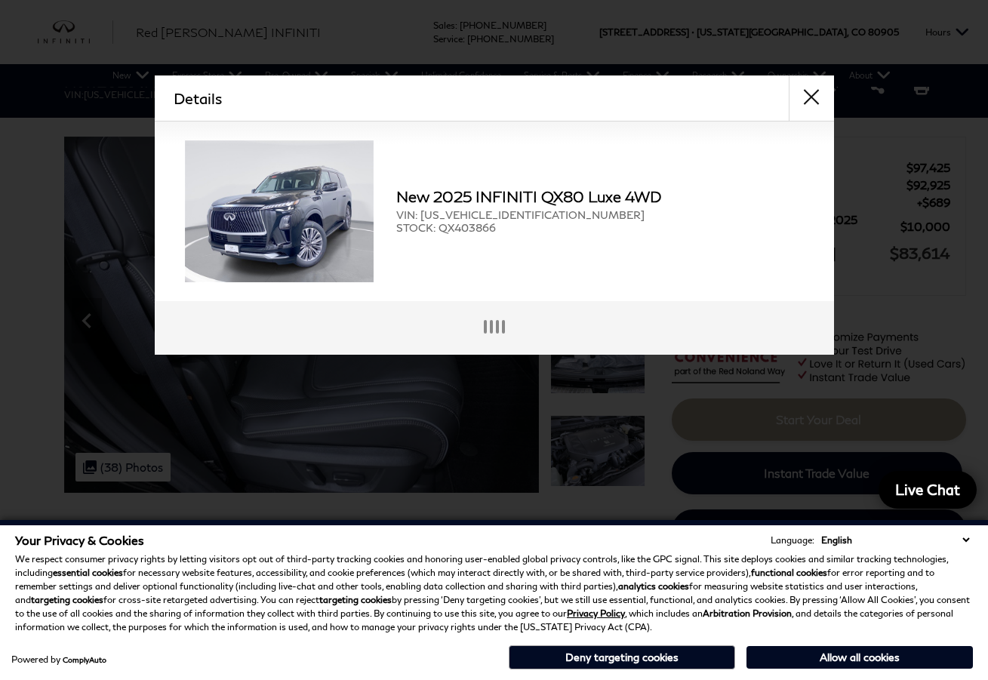
scroll to position [4, 0]
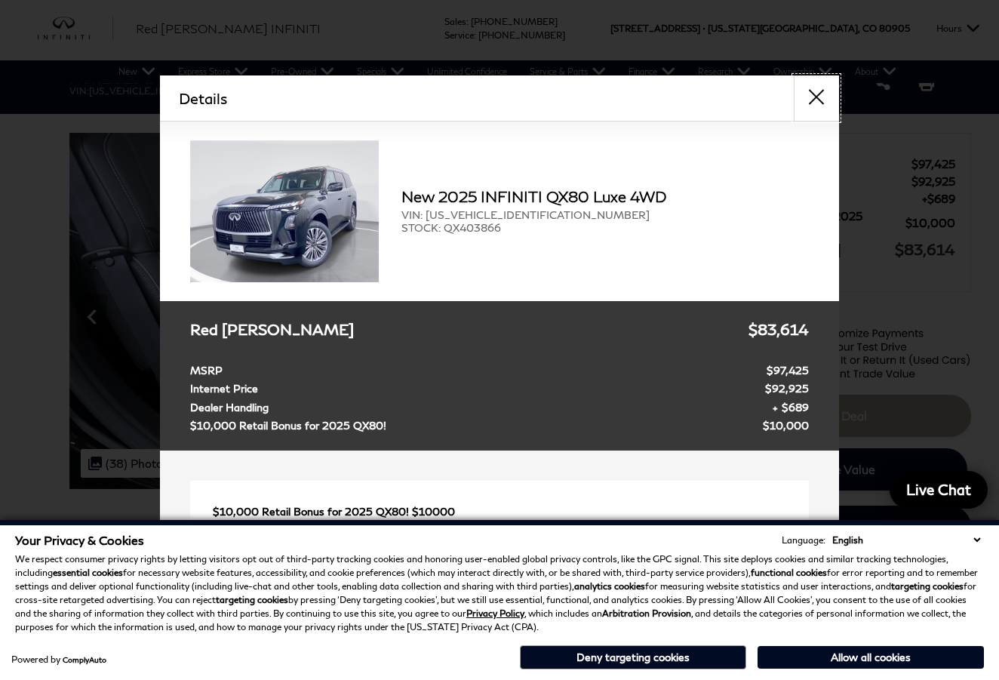
click at [820, 93] on button "close" at bounding box center [816, 97] width 45 height 45
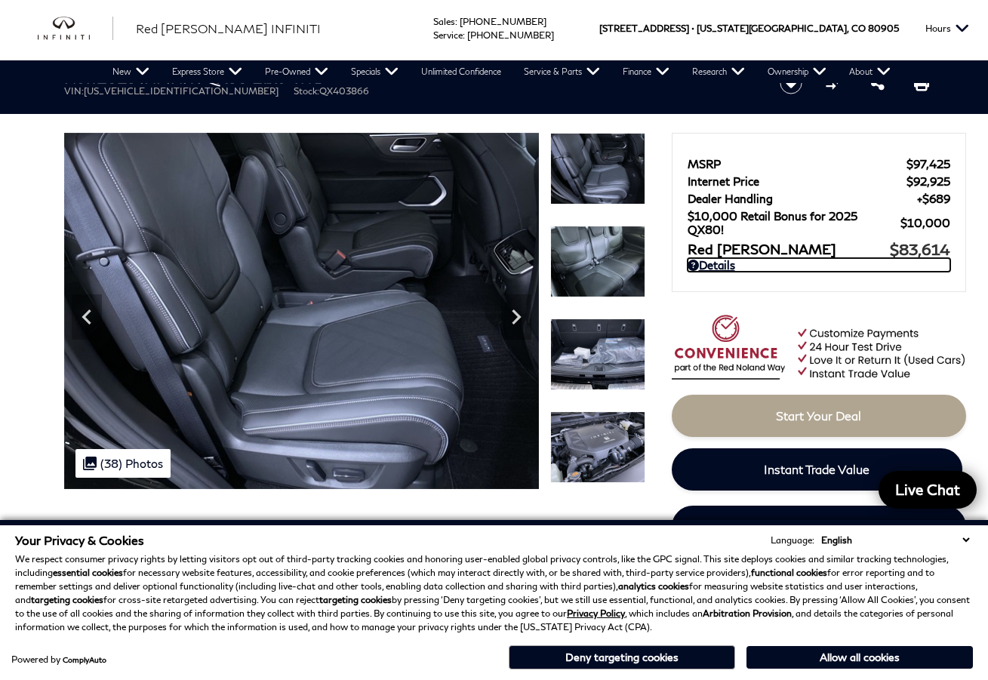
scroll to position [0, 0]
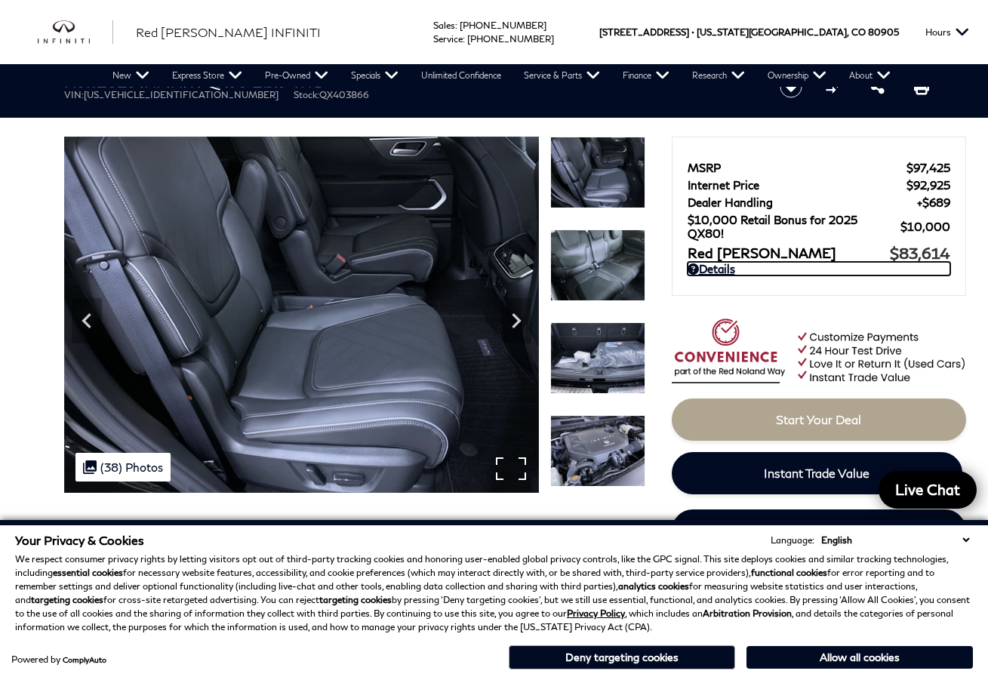
click at [120, 472] on div ".cls-1, .cls-3 { fill: #c50033; } .cls-1 { clip-rule: evenodd; } .cls-2 { clip-…" at bounding box center [122, 467] width 95 height 29
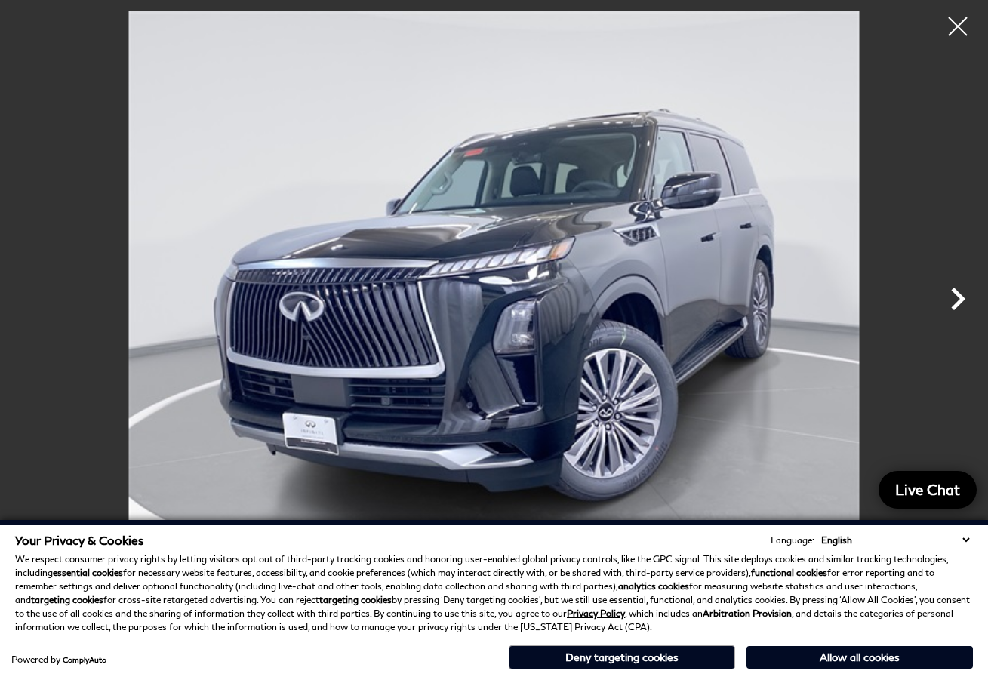
click at [956, 300] on icon "Next" at bounding box center [957, 298] width 45 height 45
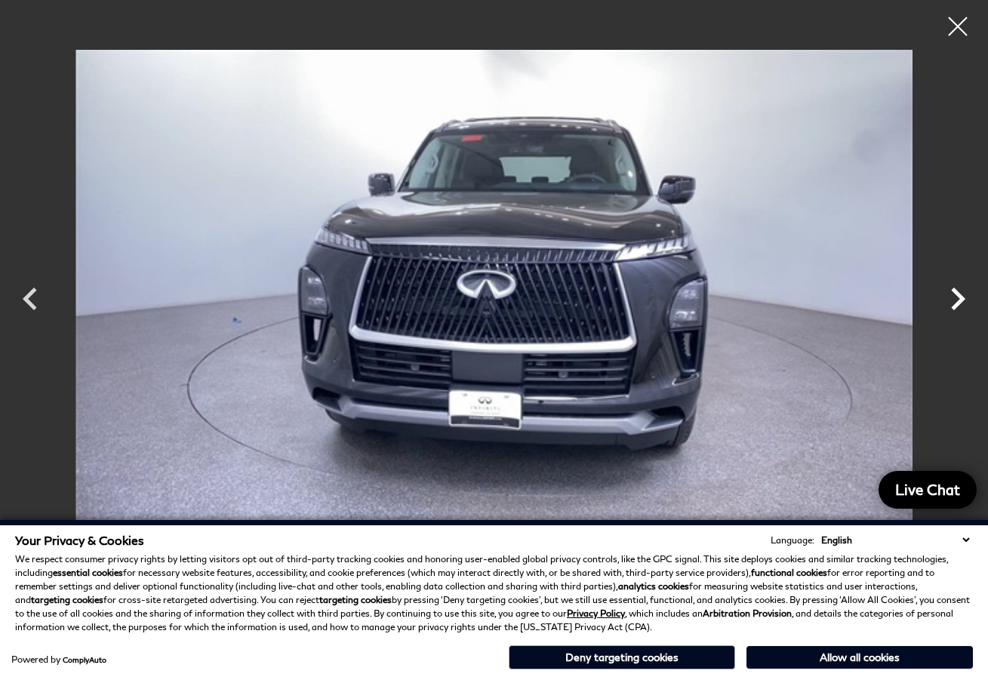
click at [956, 300] on icon "Next" at bounding box center [957, 298] width 45 height 45
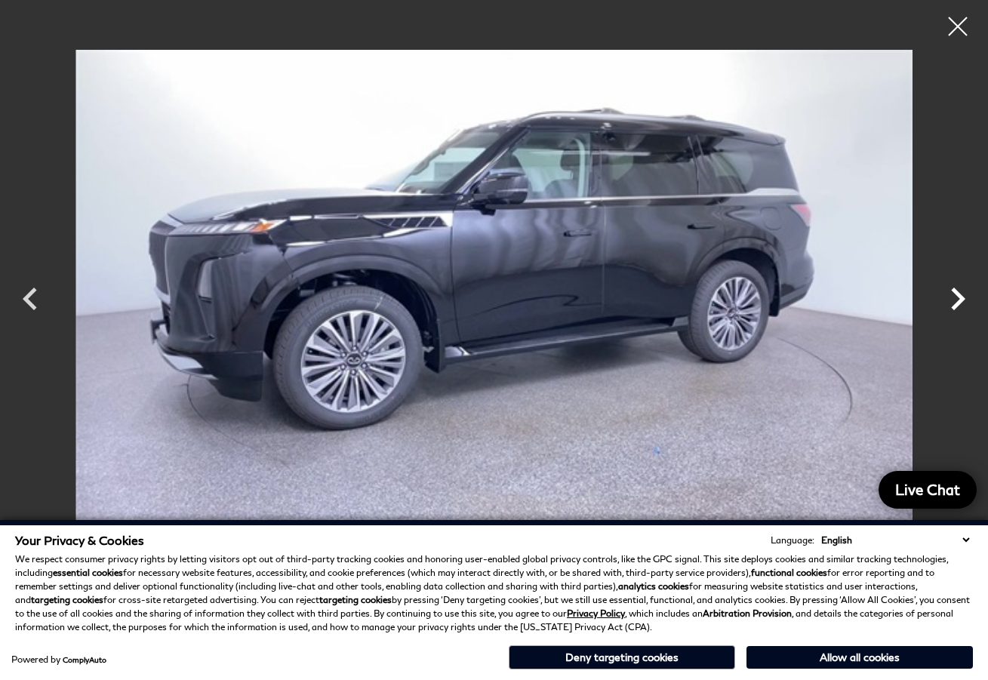
click at [956, 300] on icon "Next" at bounding box center [957, 298] width 45 height 45
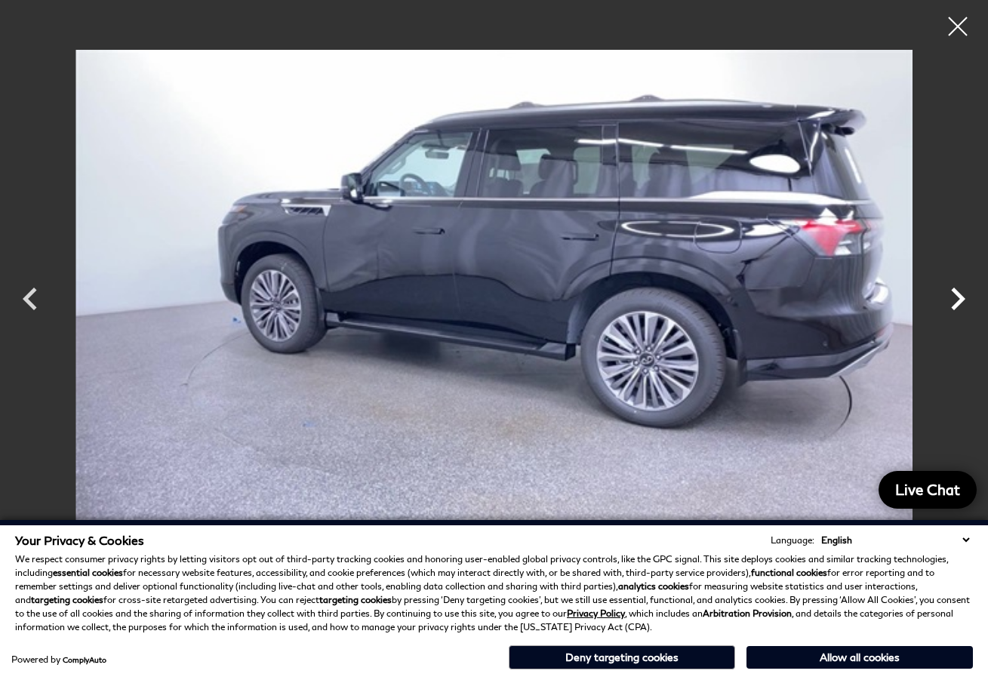
click at [956, 300] on icon "Next" at bounding box center [957, 298] width 45 height 45
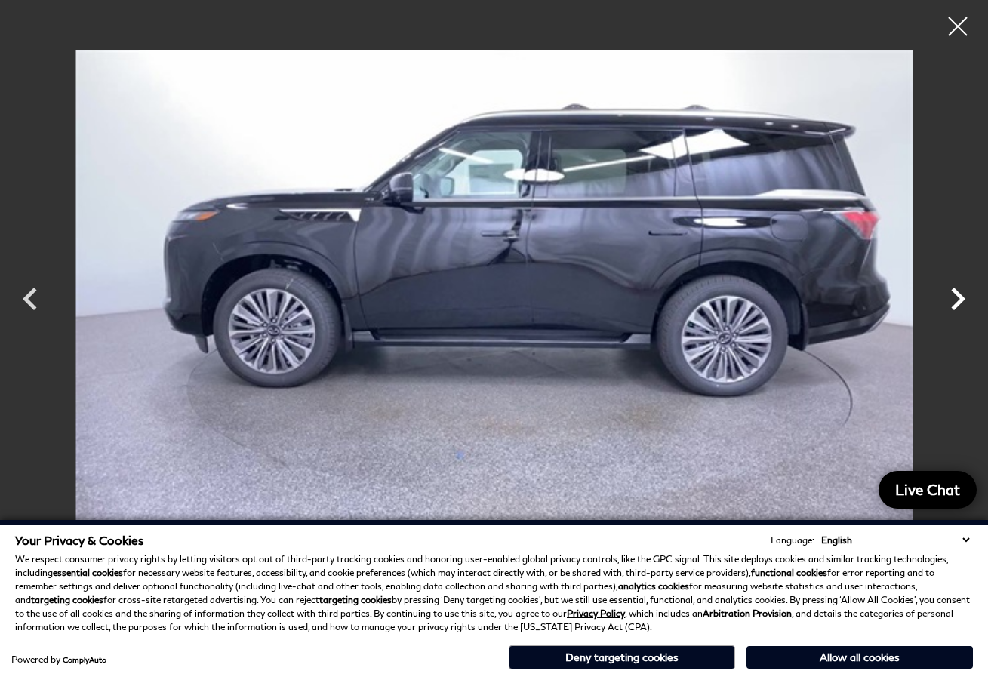
click at [956, 300] on icon "Next" at bounding box center [957, 298] width 45 height 45
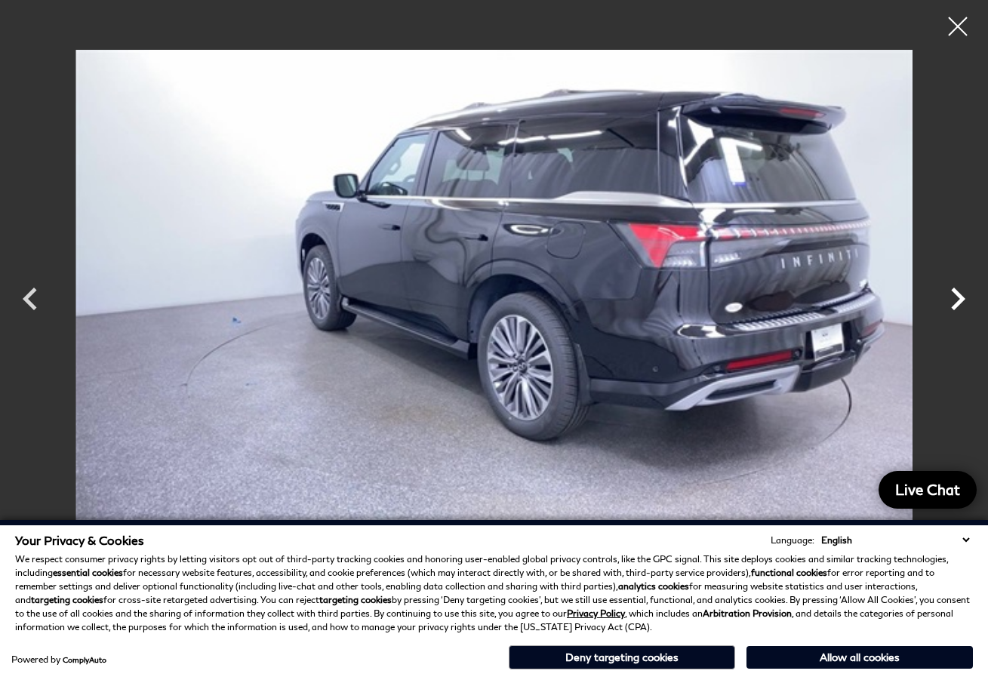
click at [956, 300] on icon "Next" at bounding box center [957, 298] width 45 height 45
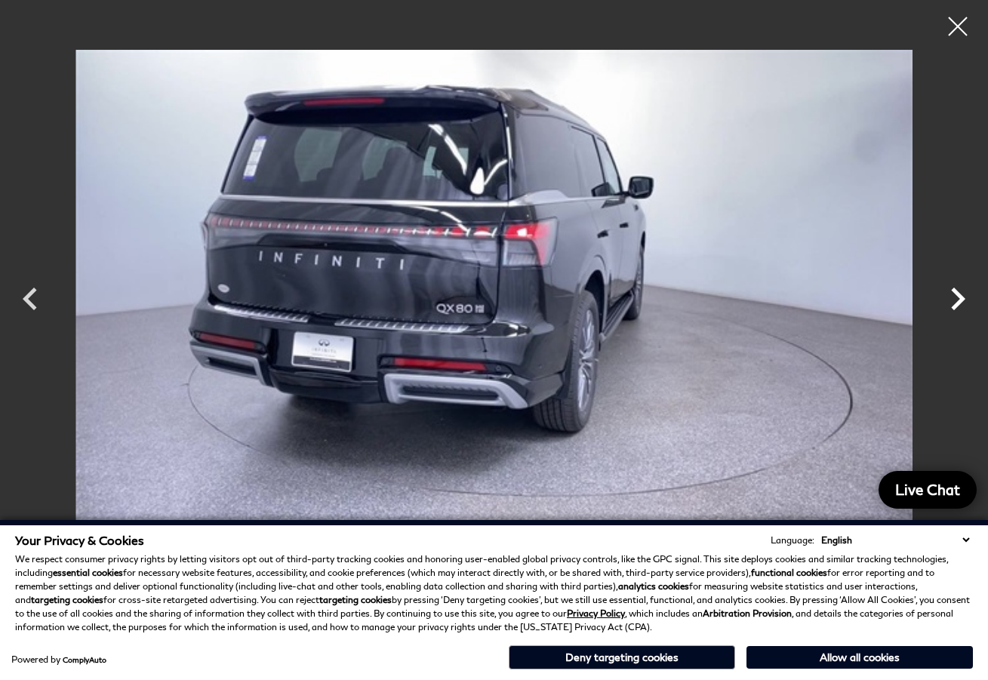
click at [956, 300] on icon "Next" at bounding box center [957, 298] width 45 height 45
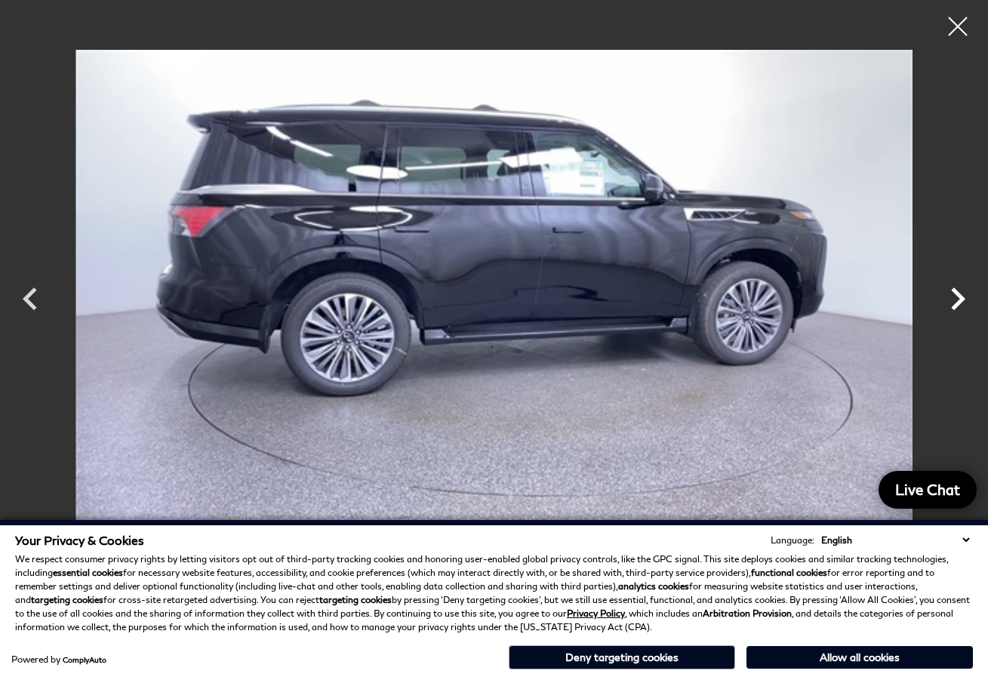
click at [956, 300] on icon "Next" at bounding box center [957, 298] width 45 height 45
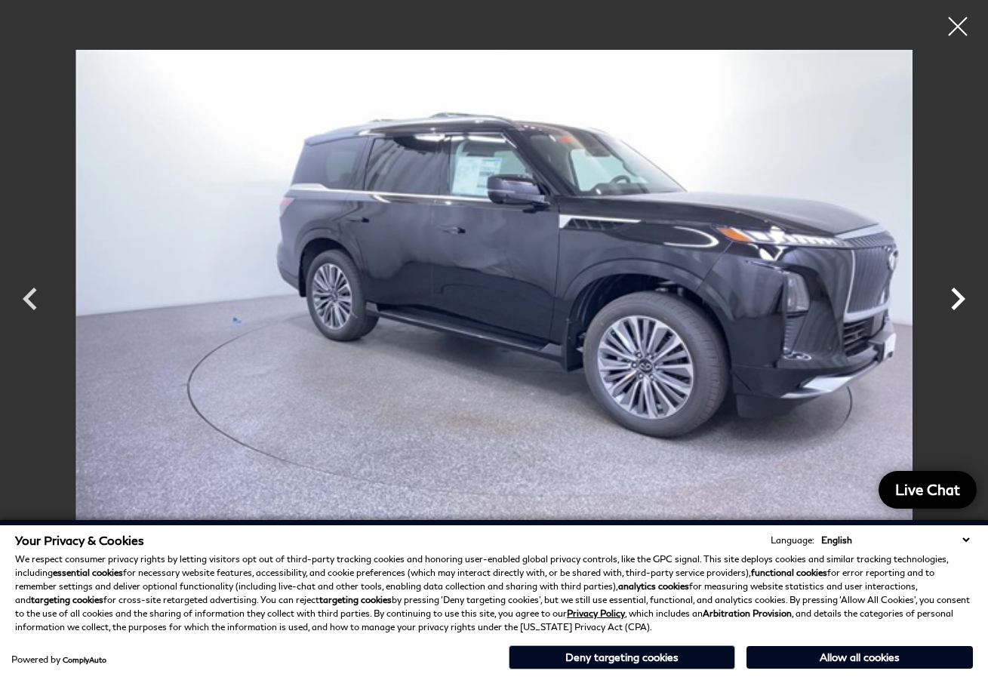
click at [956, 300] on icon "Next" at bounding box center [957, 298] width 45 height 45
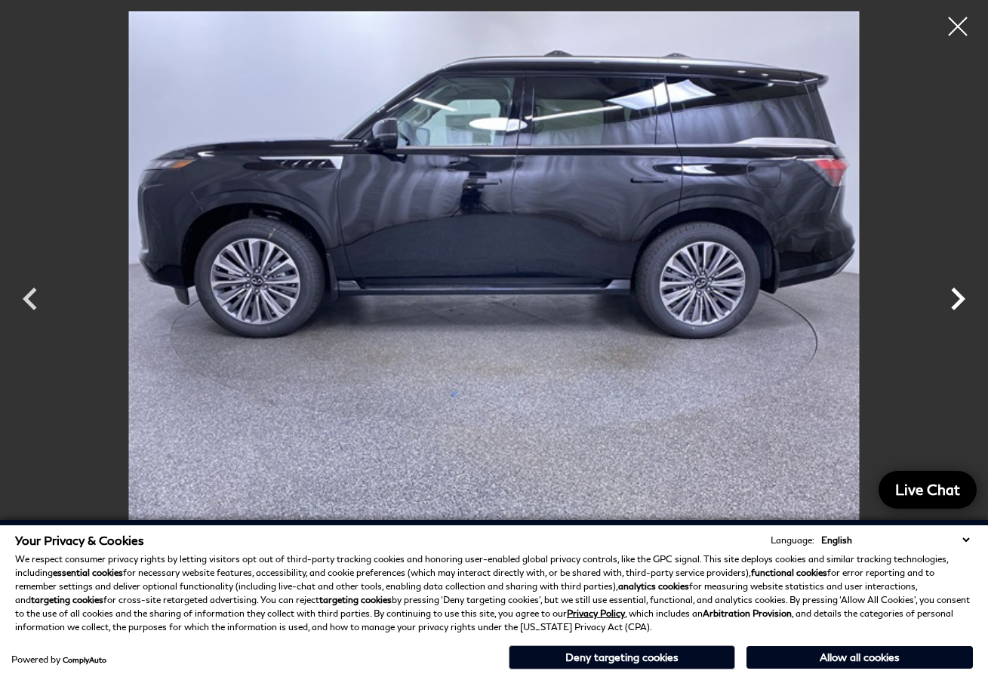
click at [956, 300] on icon "Next" at bounding box center [957, 298] width 45 height 45
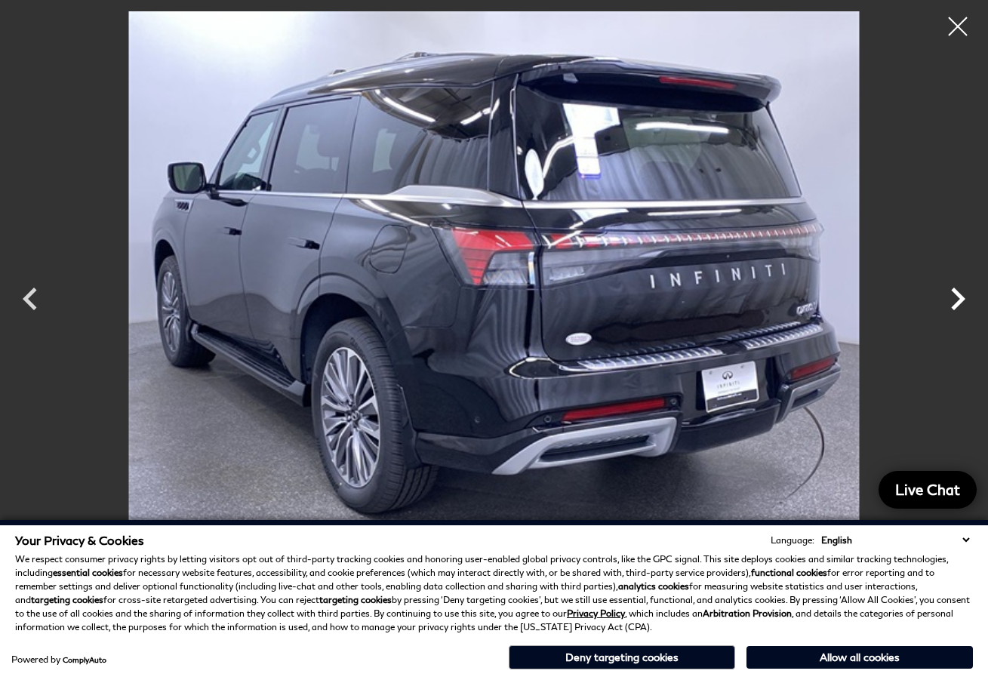
click at [956, 300] on icon "Next" at bounding box center [957, 298] width 45 height 45
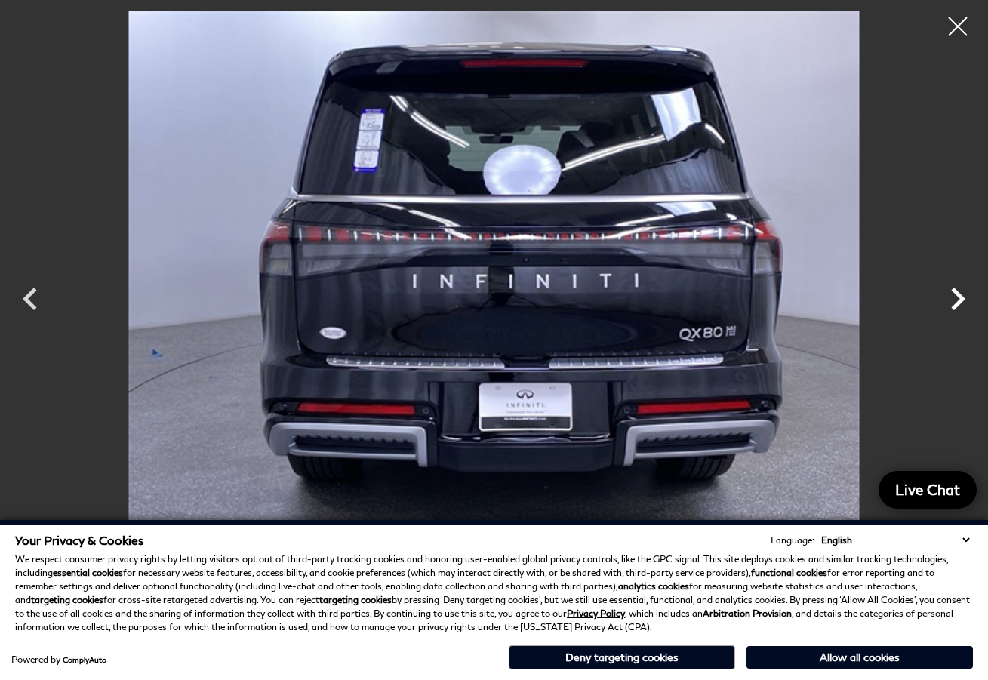
click at [956, 300] on icon "Next" at bounding box center [957, 298] width 45 height 45
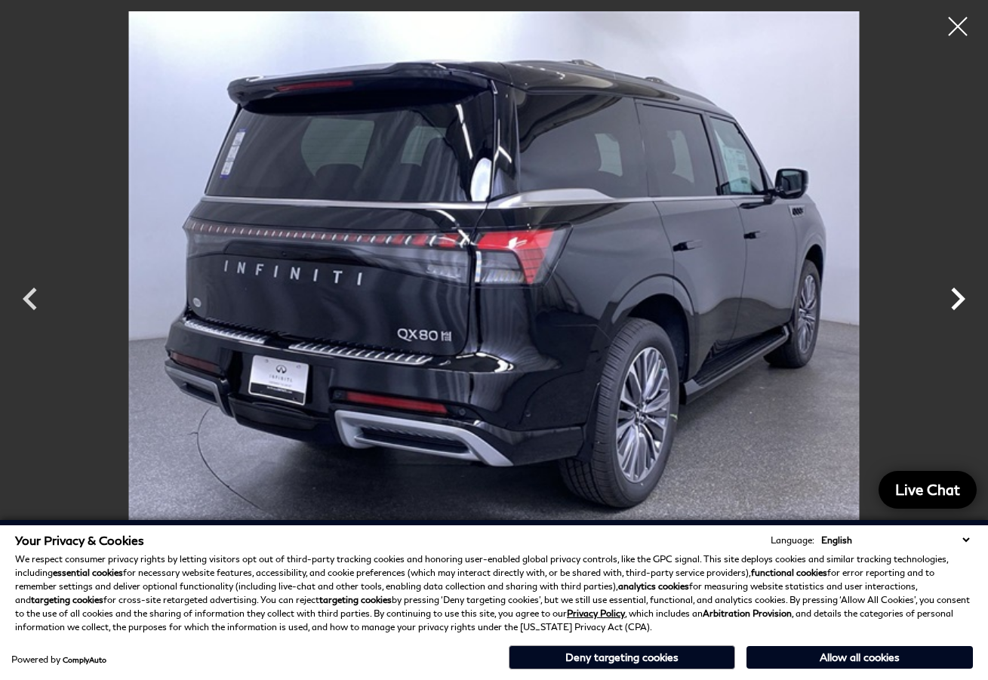
click at [956, 300] on icon "Next" at bounding box center [957, 298] width 45 height 45
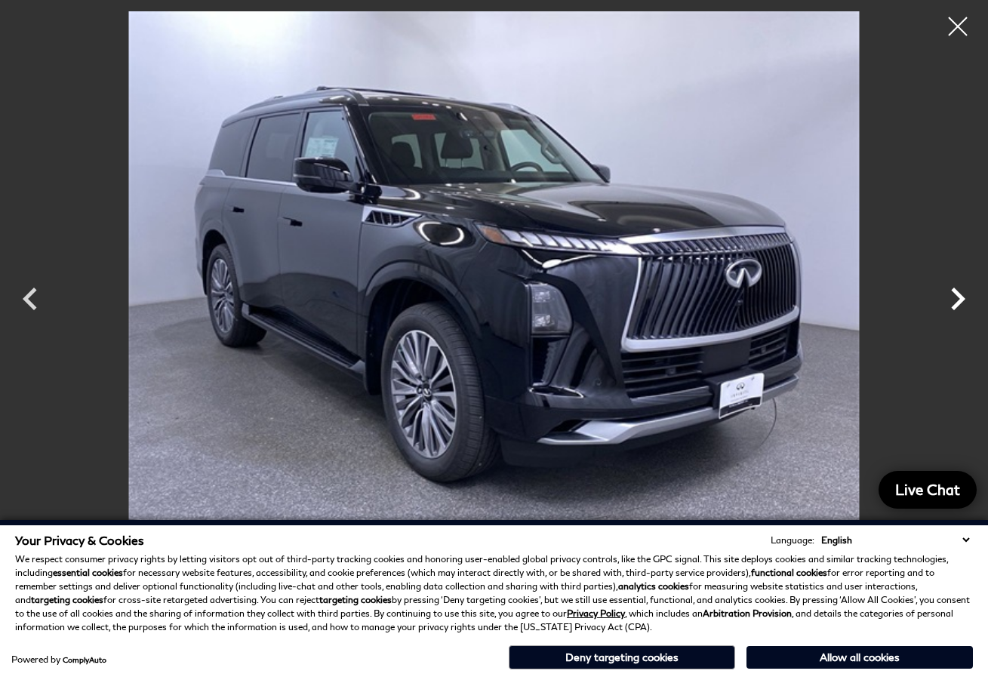
click at [956, 300] on icon "Next" at bounding box center [957, 298] width 45 height 45
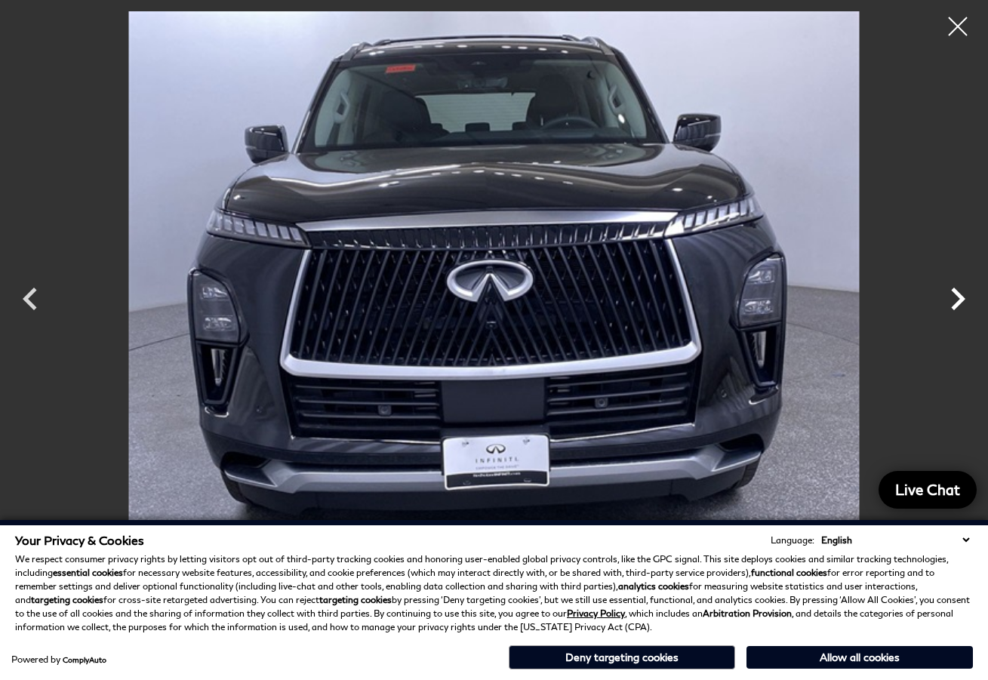
click at [956, 300] on icon "Next" at bounding box center [957, 298] width 45 height 45
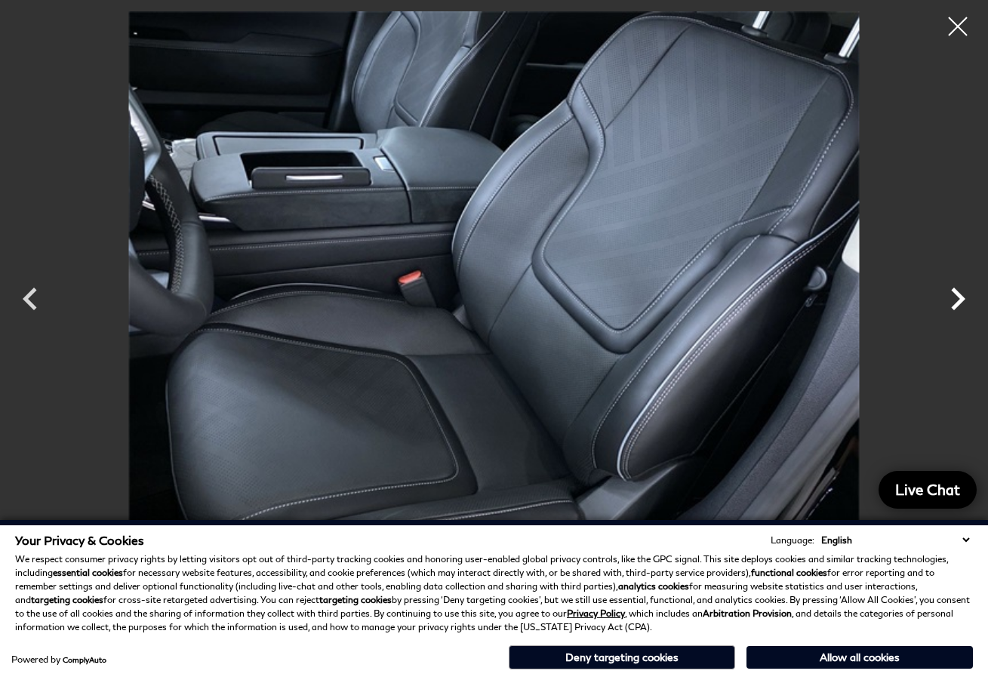
click at [956, 300] on icon "Next" at bounding box center [957, 298] width 45 height 45
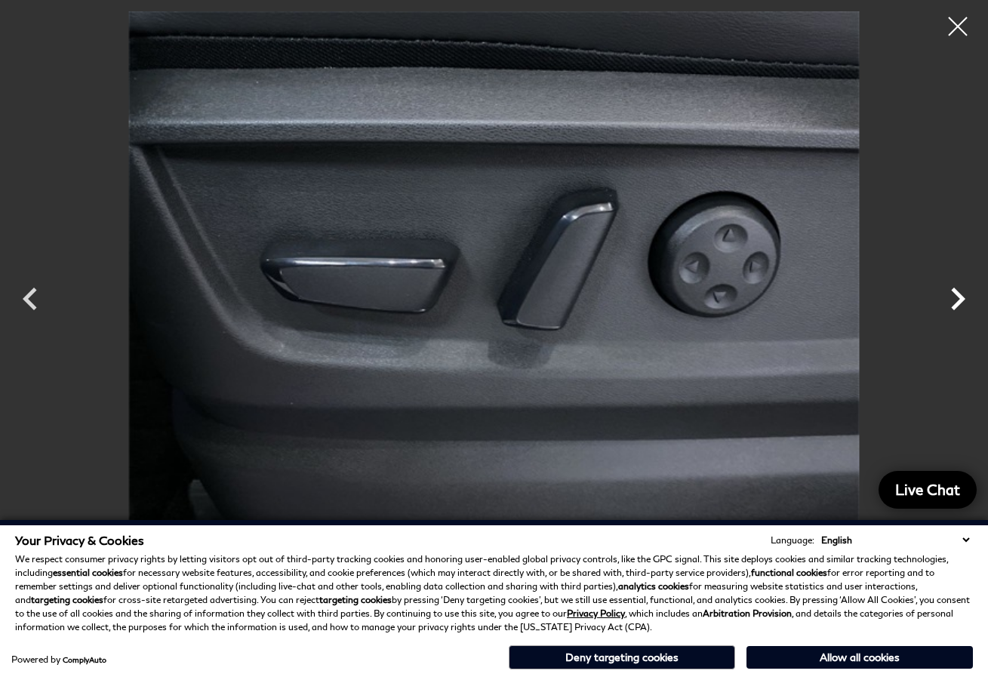
click at [956, 300] on icon "Next" at bounding box center [957, 298] width 45 height 45
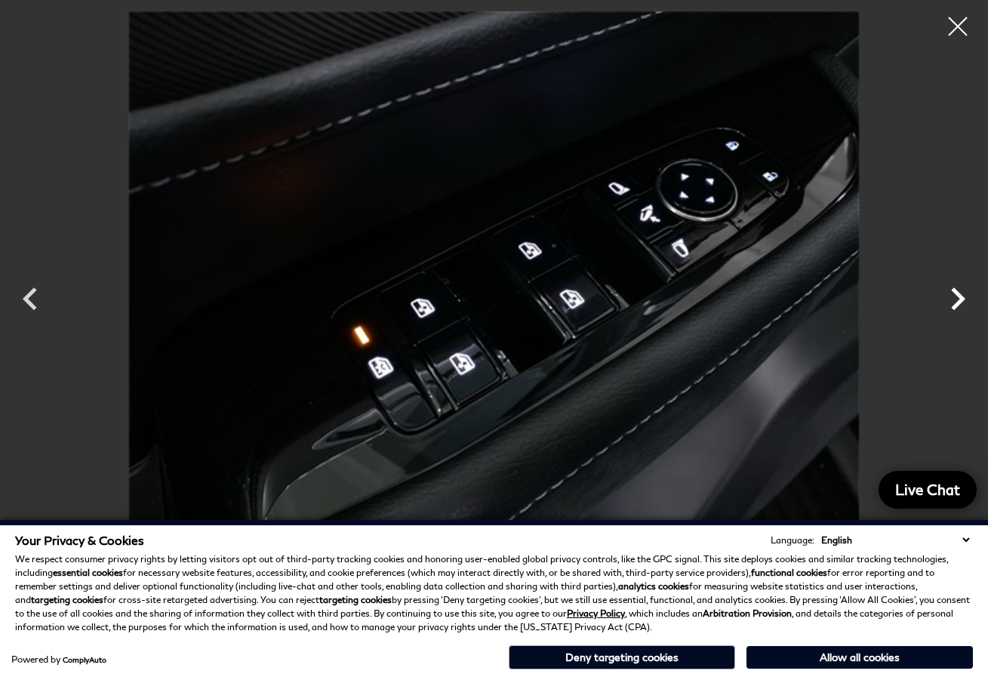
click at [956, 300] on icon "Next" at bounding box center [957, 298] width 45 height 45
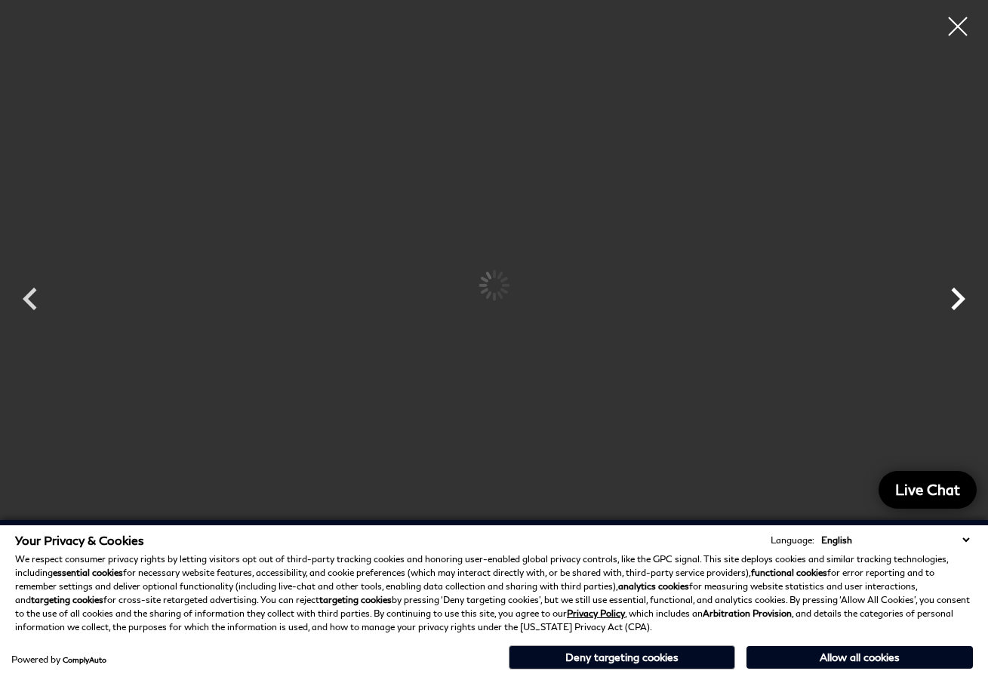
click at [956, 300] on icon "Next" at bounding box center [957, 298] width 45 height 45
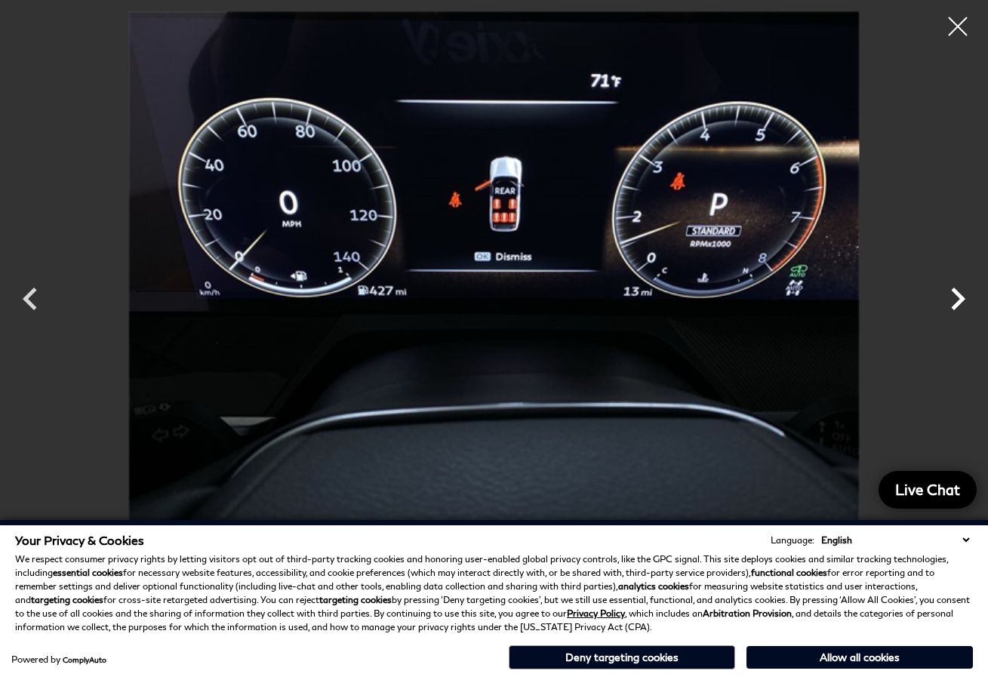
click at [956, 300] on icon "Next" at bounding box center [957, 298] width 45 height 45
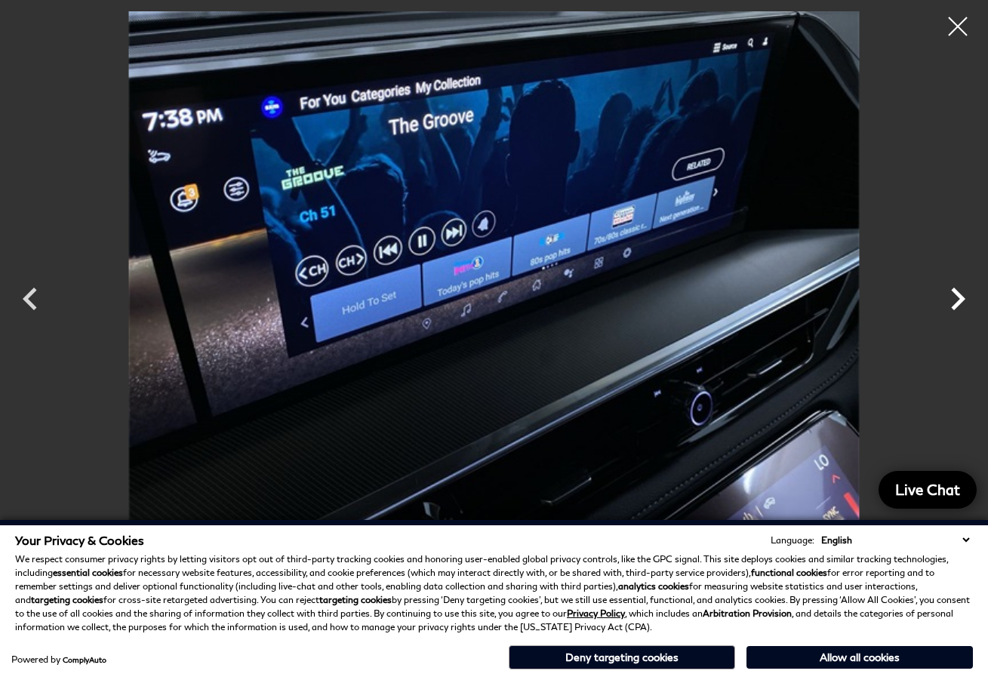
click at [956, 300] on icon "Next" at bounding box center [957, 298] width 45 height 45
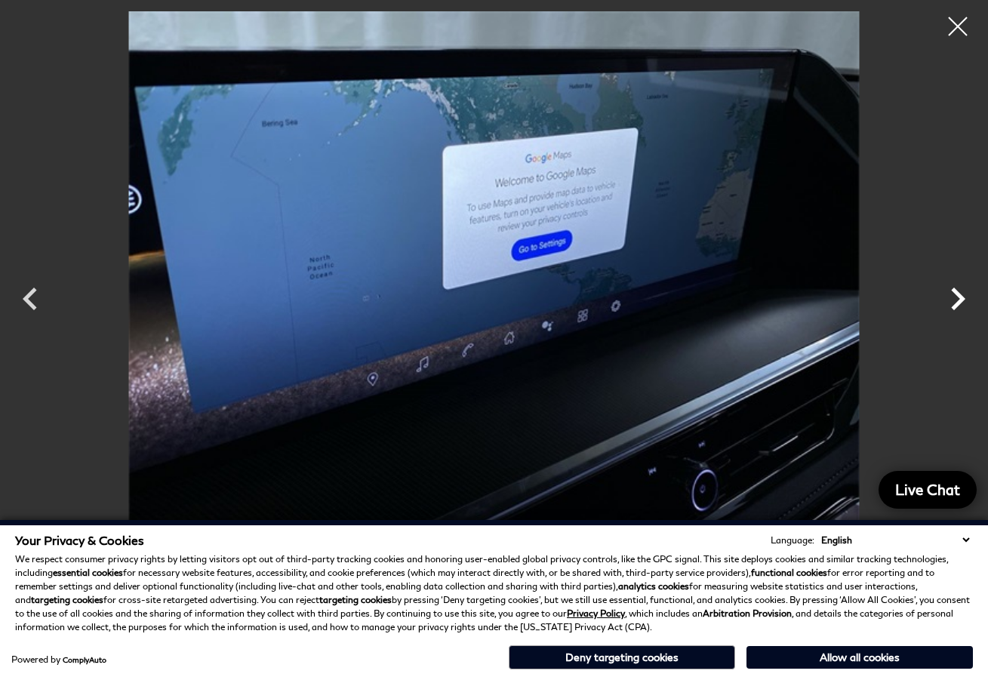
click at [956, 300] on icon "Next" at bounding box center [957, 298] width 45 height 45
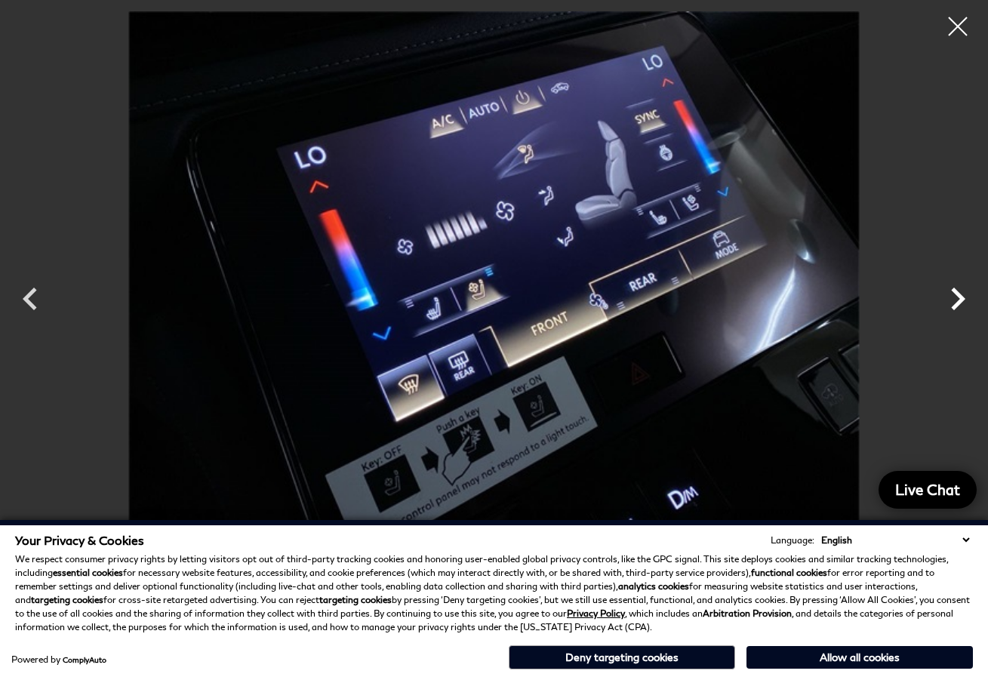
click at [956, 300] on icon "Next" at bounding box center [957, 298] width 45 height 45
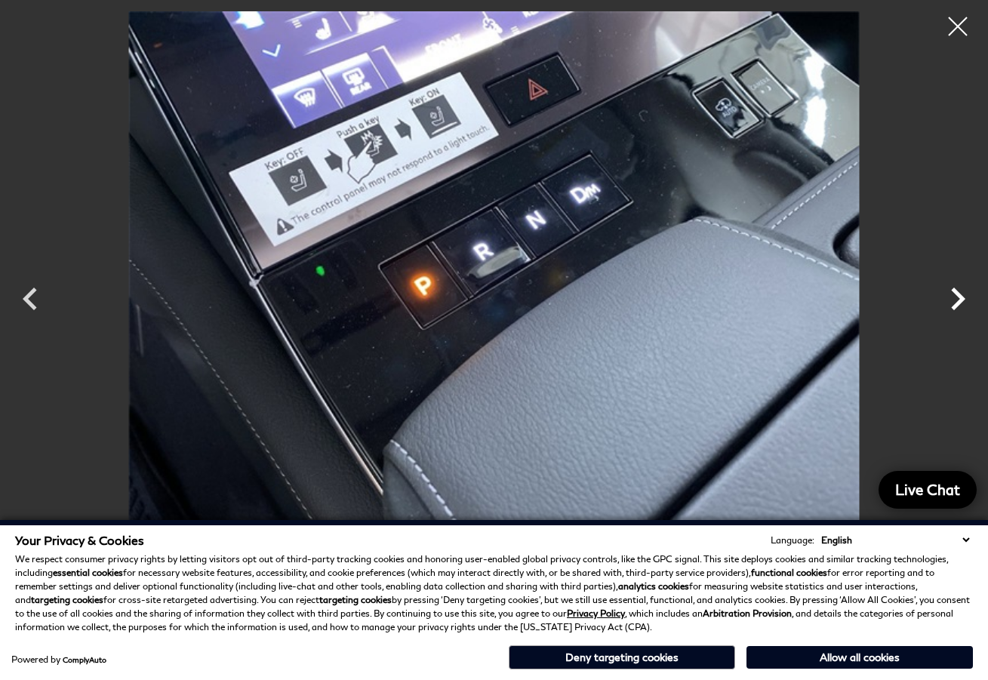
click at [956, 300] on icon "Next" at bounding box center [957, 298] width 45 height 45
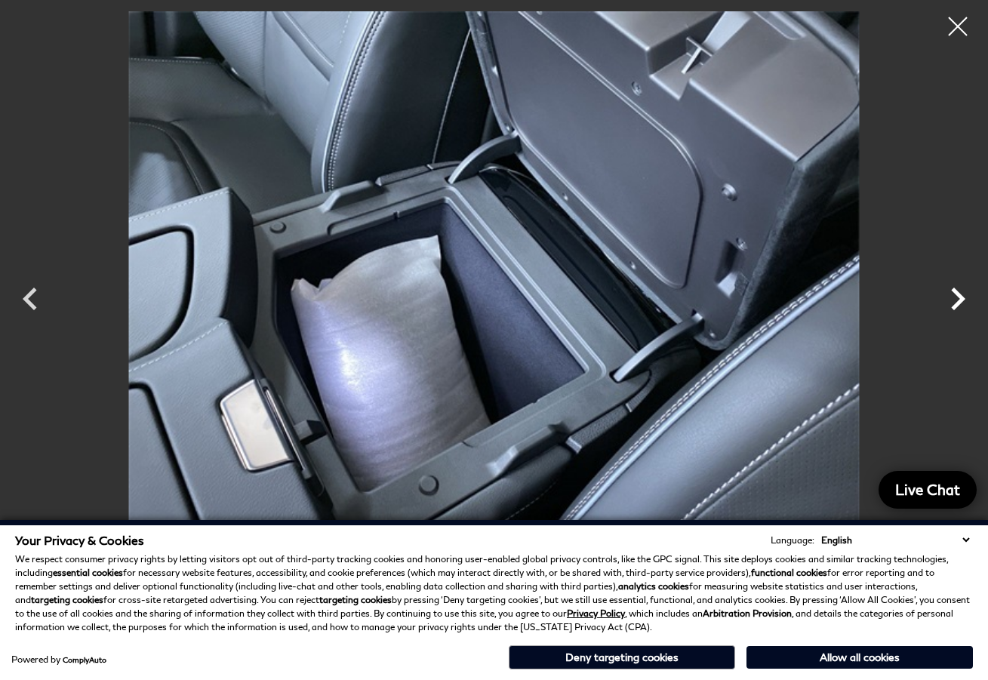
click at [956, 295] on icon "Next" at bounding box center [957, 298] width 45 height 45
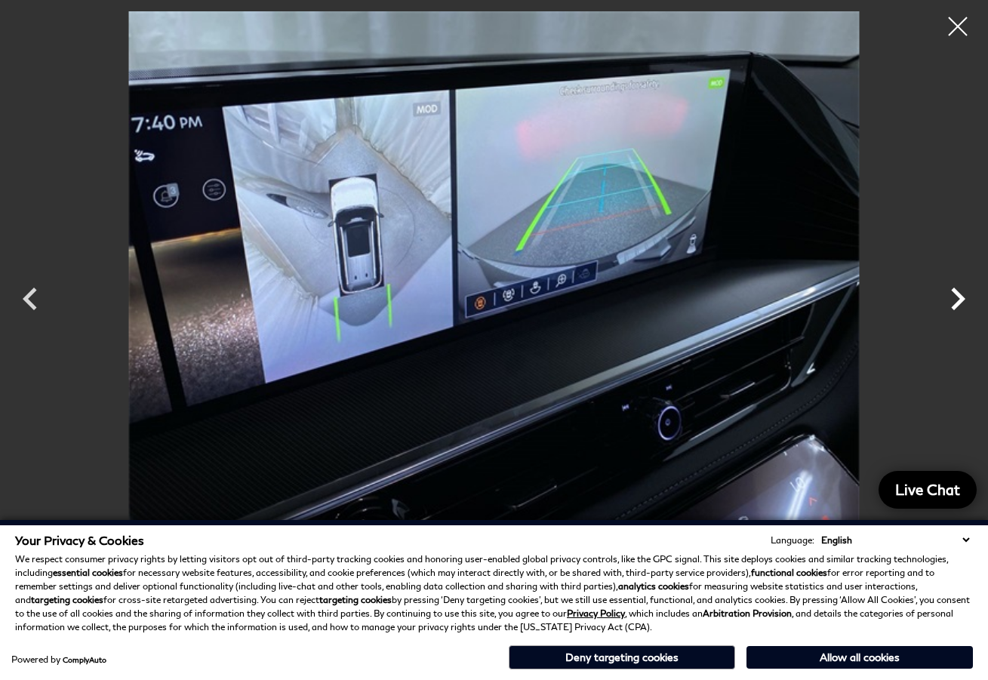
click at [956, 295] on icon "Next" at bounding box center [957, 298] width 45 height 45
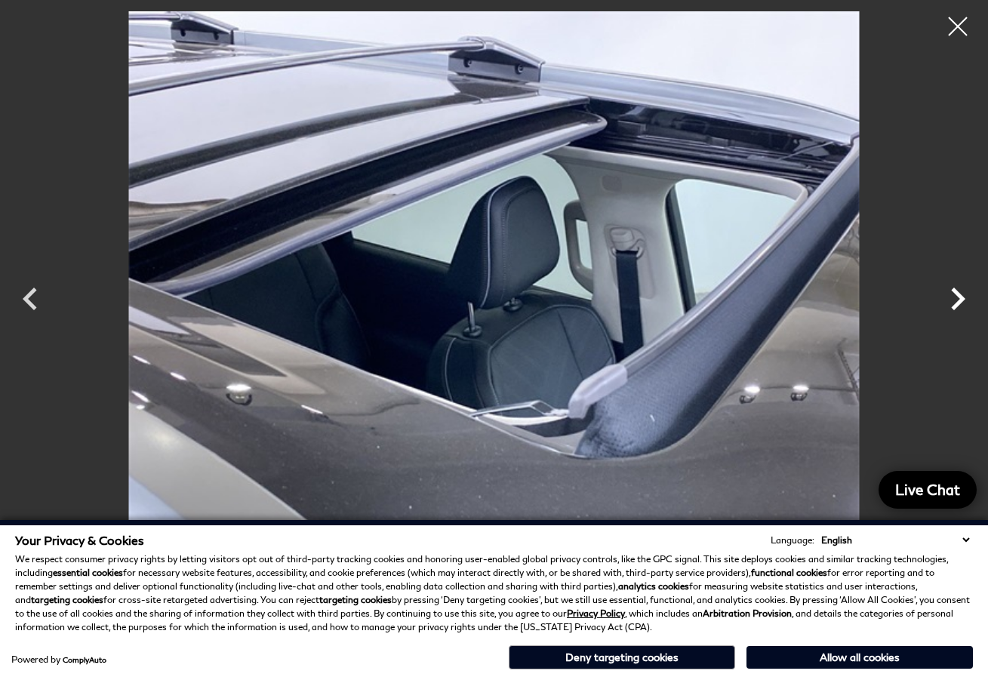
click at [956, 295] on icon "Next" at bounding box center [957, 298] width 45 height 45
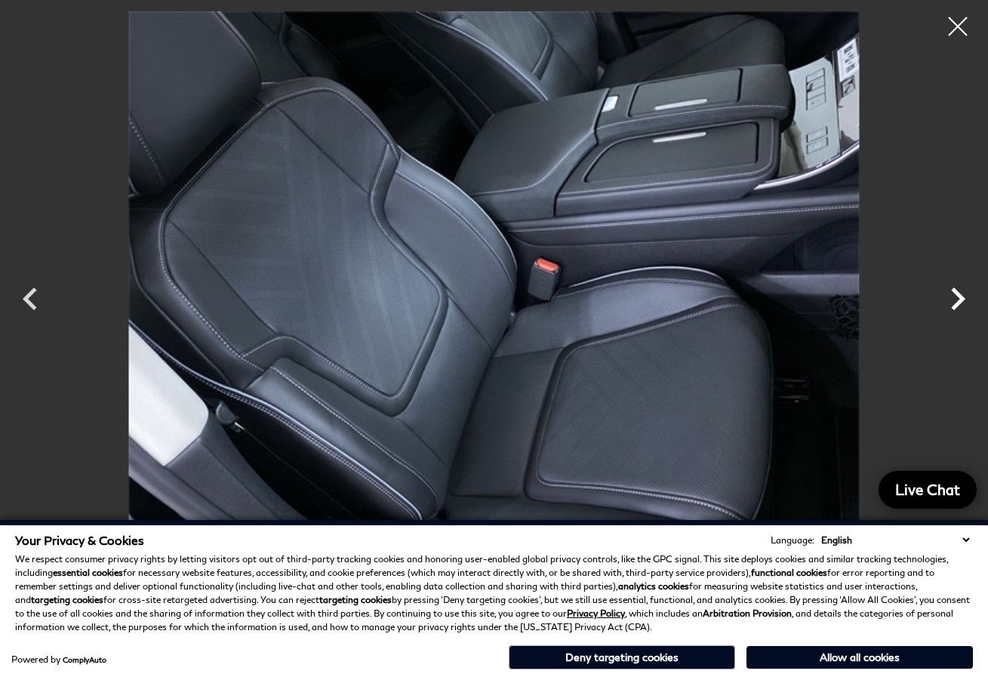
click at [956, 295] on icon "Next" at bounding box center [957, 298] width 45 height 45
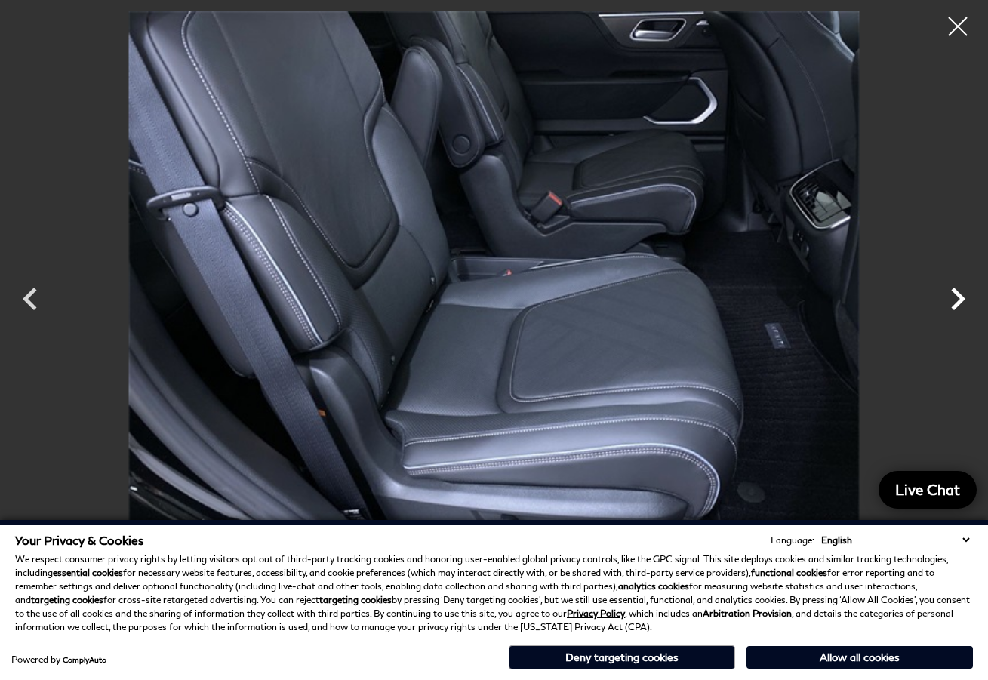
click at [956, 295] on icon "Next" at bounding box center [957, 298] width 45 height 45
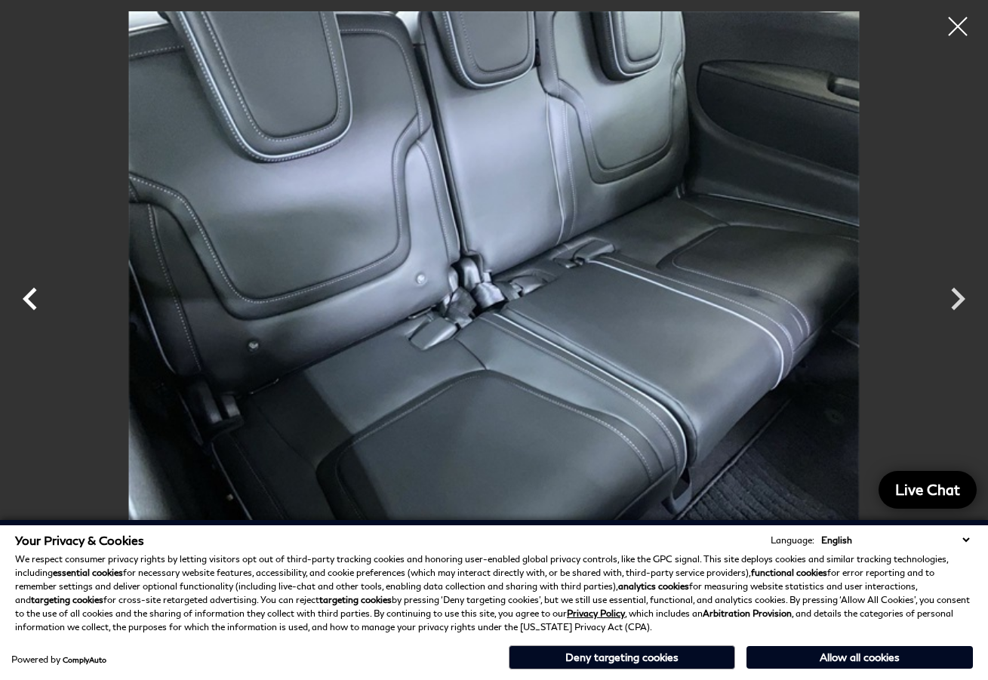
click at [30, 305] on icon "Previous" at bounding box center [30, 299] width 14 height 23
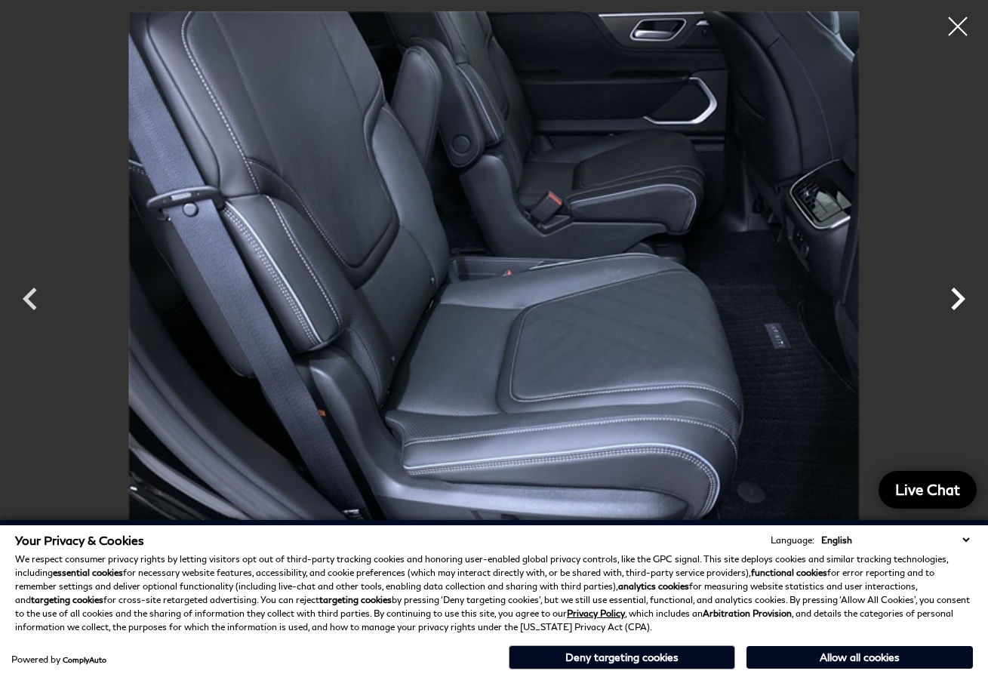
click at [965, 304] on icon "Next" at bounding box center [957, 298] width 45 height 45
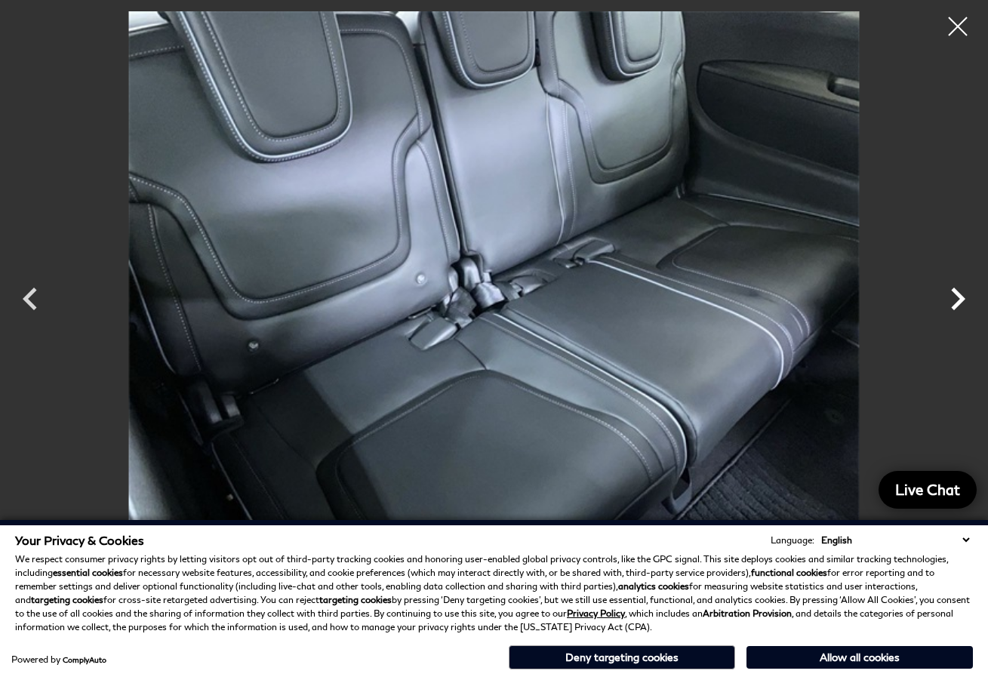
click at [965, 304] on icon "Next" at bounding box center [957, 298] width 45 height 45
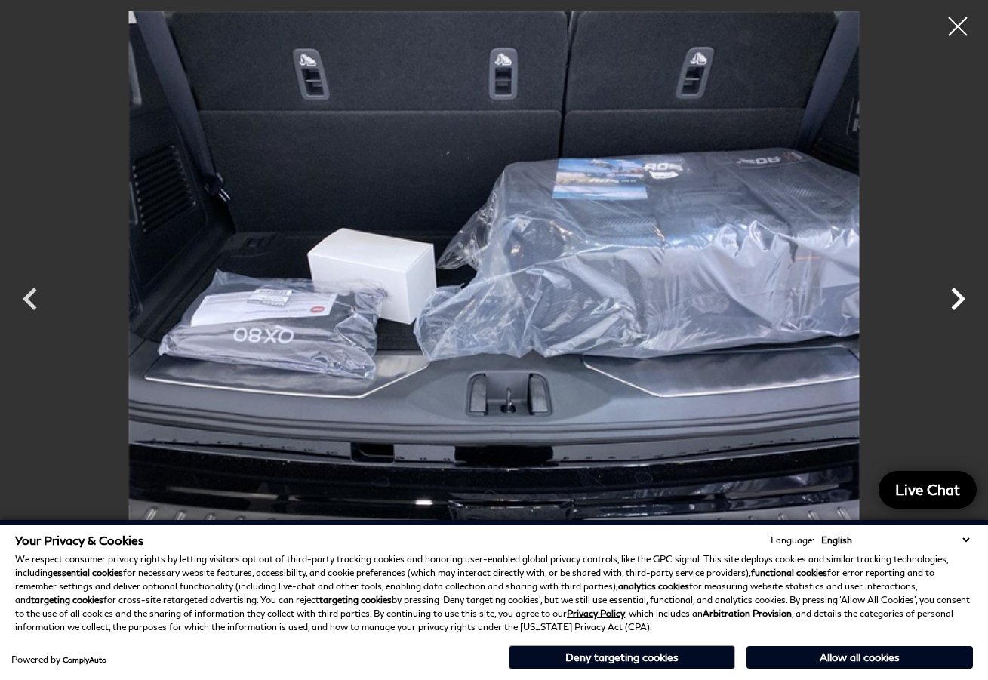
click at [965, 304] on icon "Next" at bounding box center [957, 298] width 45 height 45
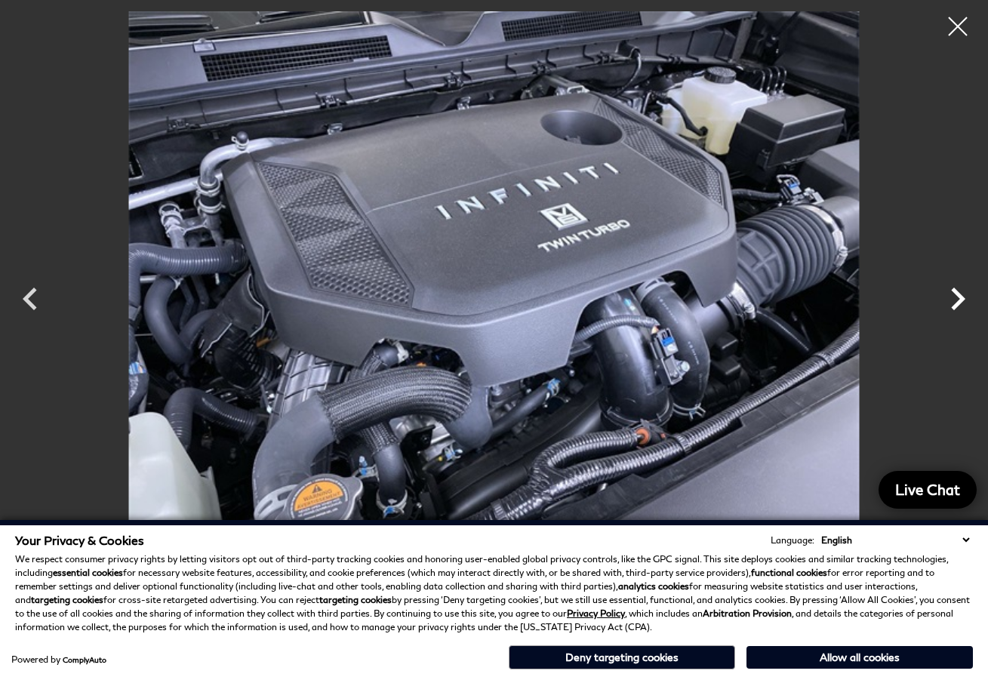
click at [965, 304] on icon "Next" at bounding box center [957, 298] width 45 height 45
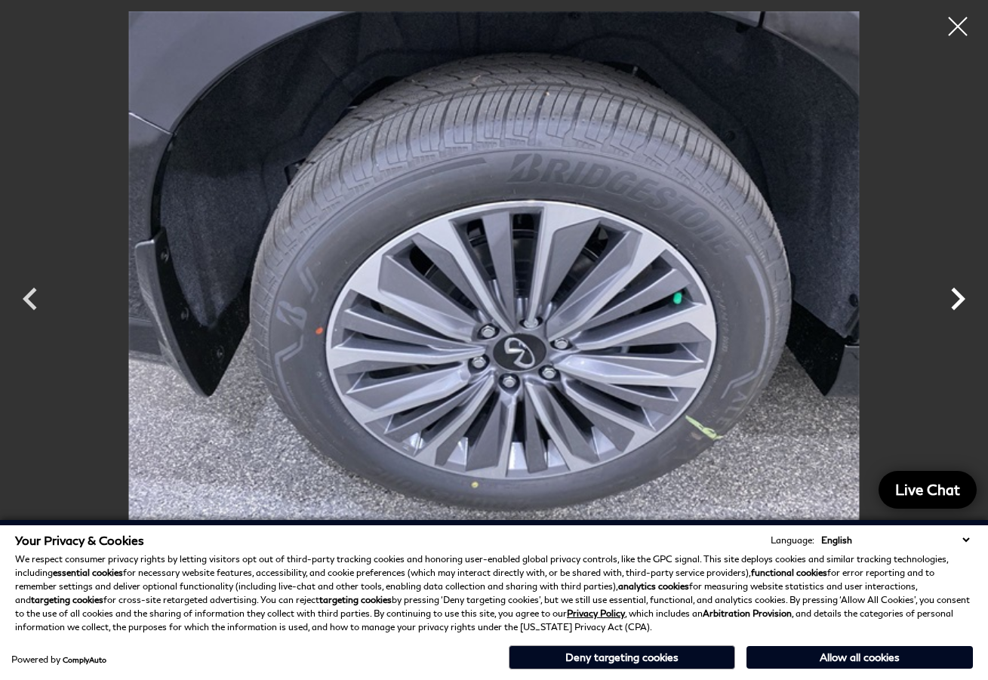
click at [965, 304] on icon "Next" at bounding box center [957, 298] width 45 height 45
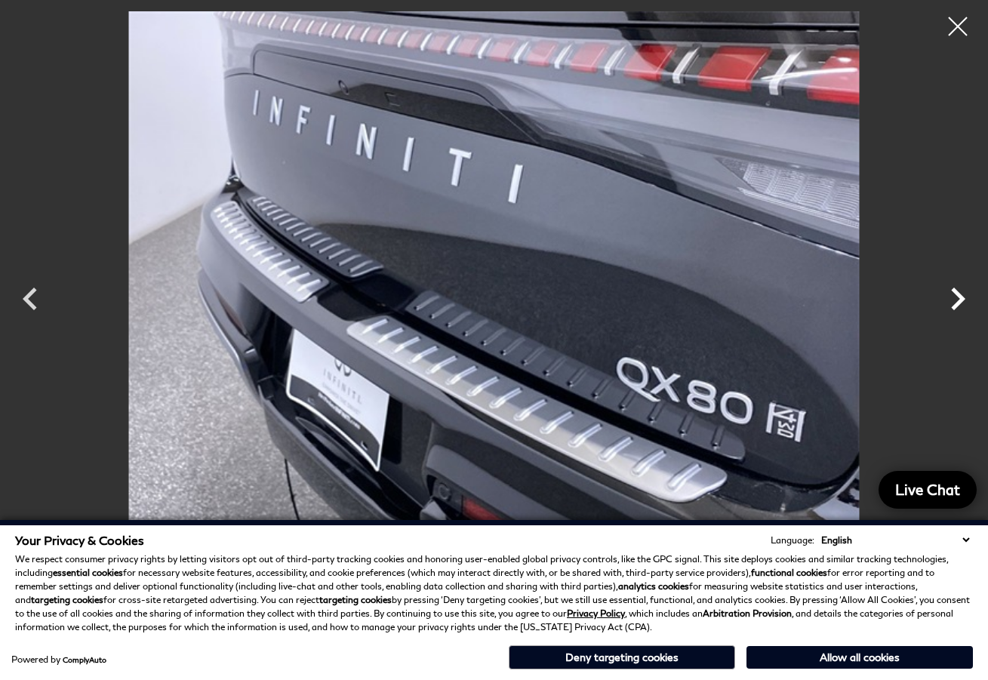
click at [965, 304] on icon "Next" at bounding box center [957, 298] width 45 height 45
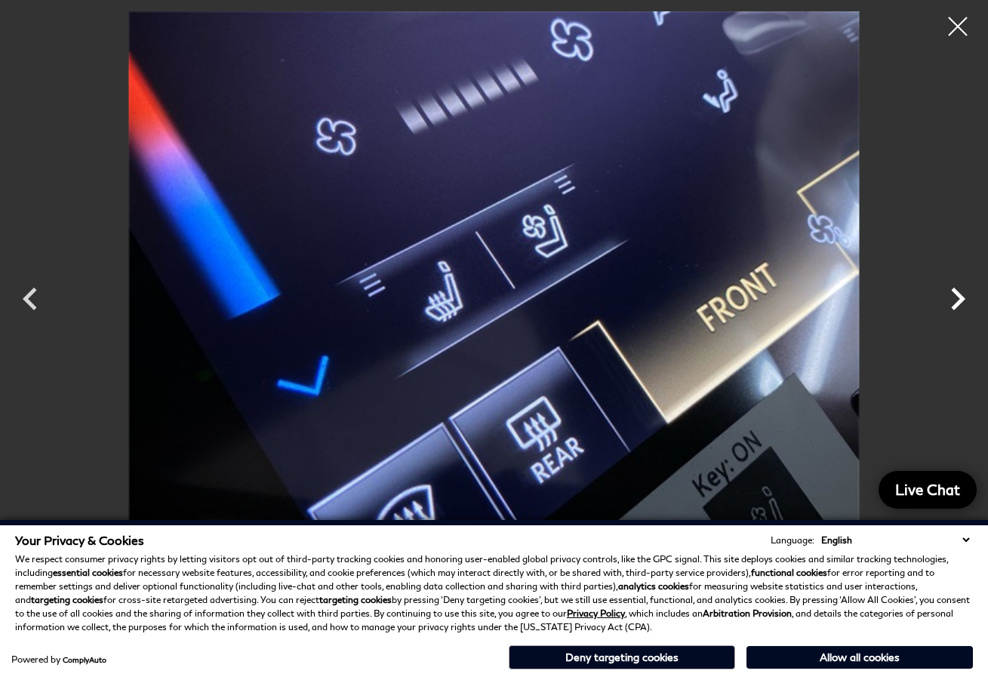
click at [965, 304] on icon "Next" at bounding box center [957, 298] width 45 height 45
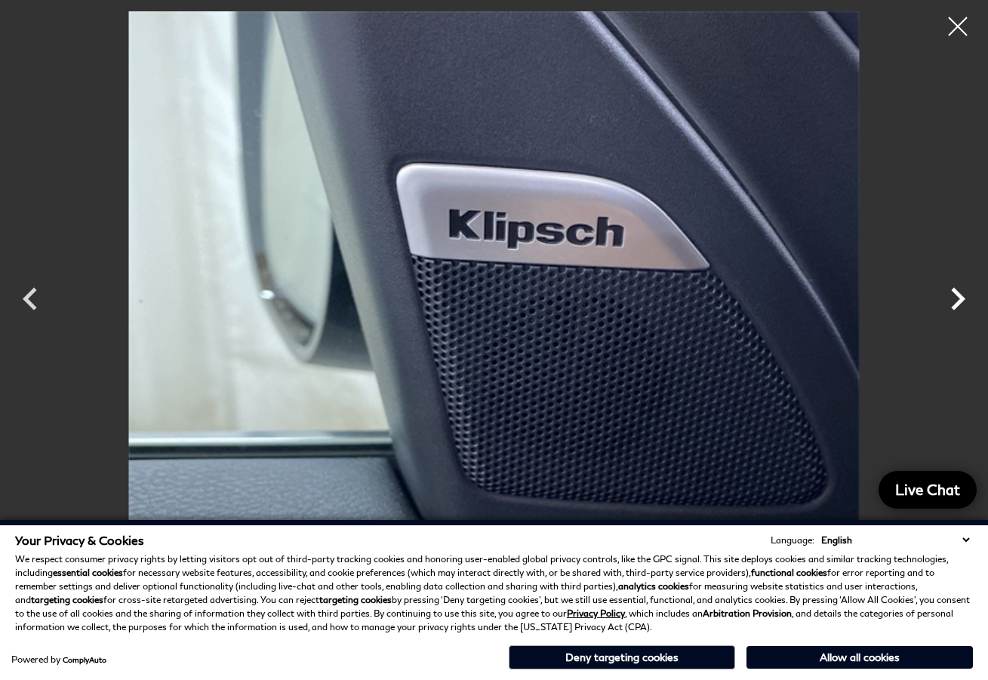
click at [965, 304] on icon "Next" at bounding box center [957, 298] width 45 height 45
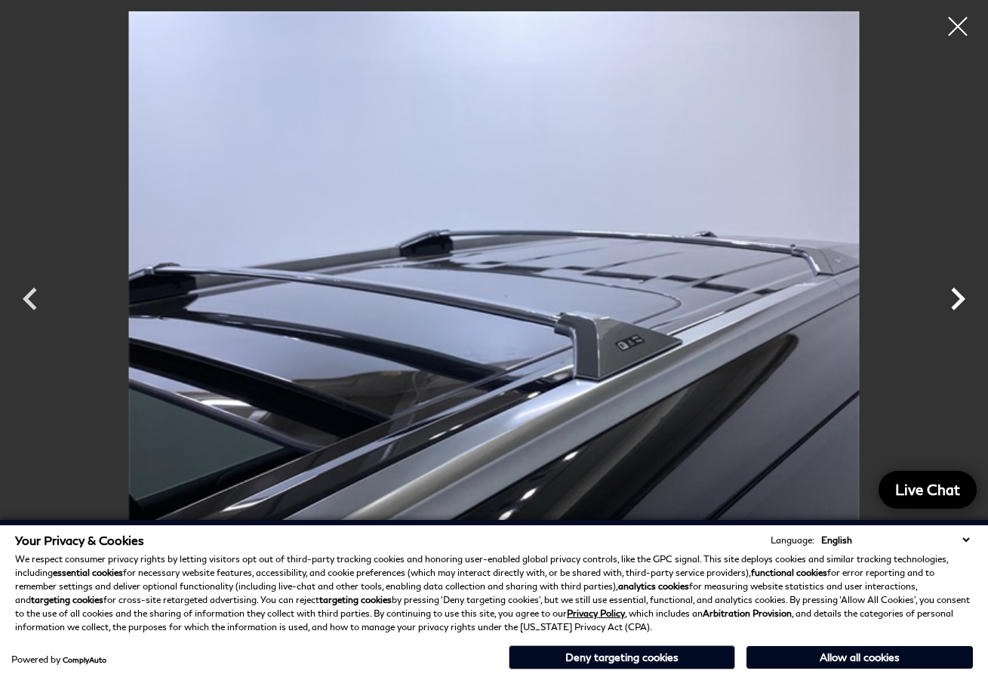
click at [965, 304] on icon "Next" at bounding box center [957, 298] width 45 height 45
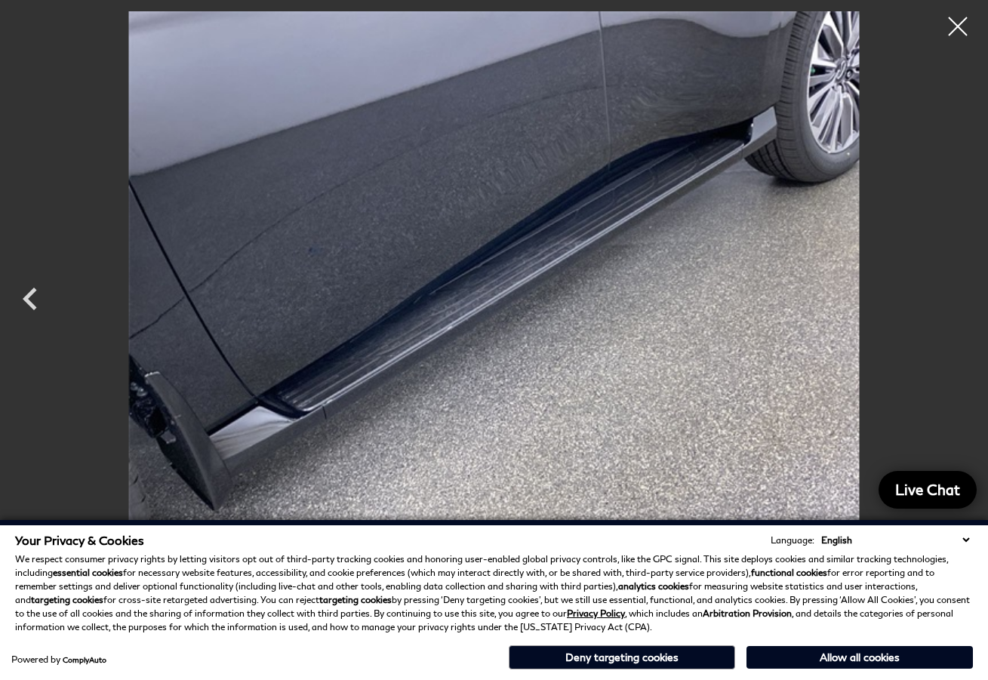
scroll to position [453, 0]
click at [965, 22] on div at bounding box center [958, 27] width 40 height 40
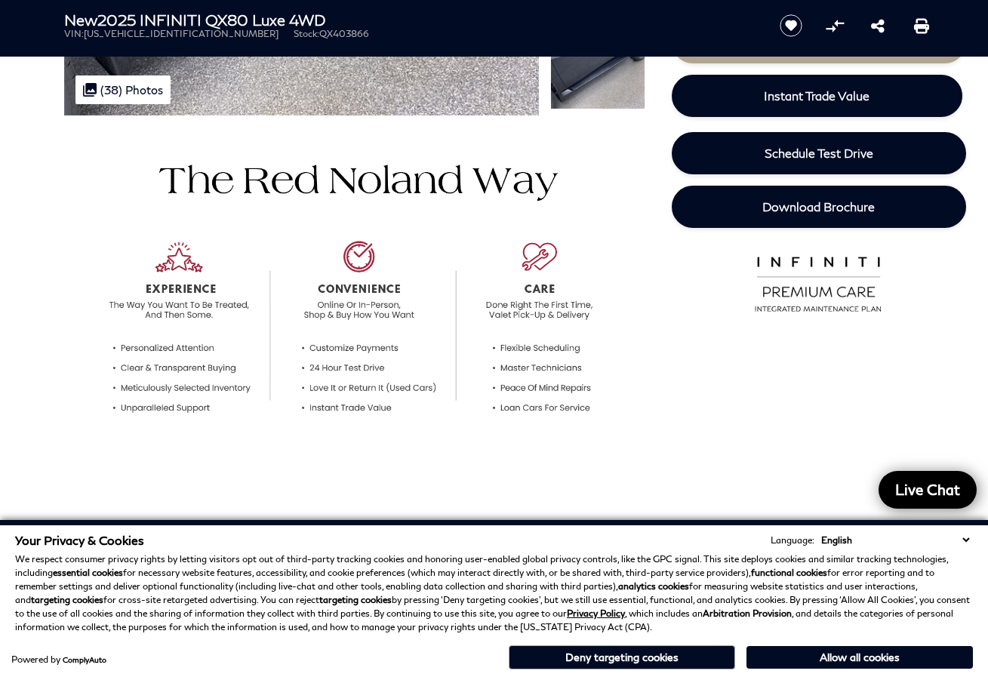
scroll to position [0, 0]
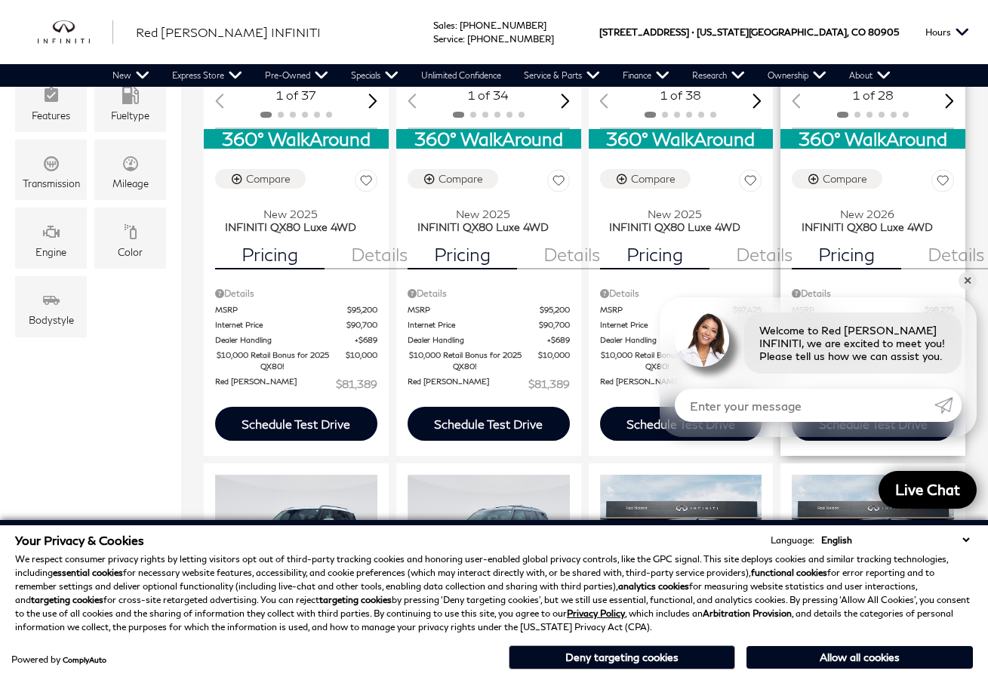
scroll to position [302, 0]
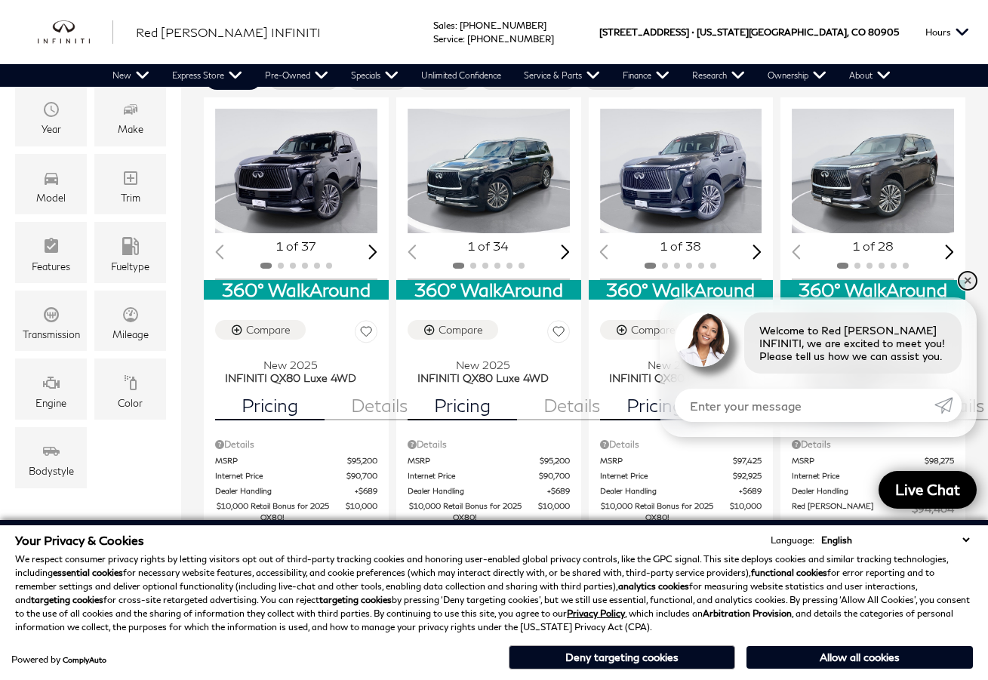
click at [971, 283] on link "✕" at bounding box center [968, 281] width 18 height 18
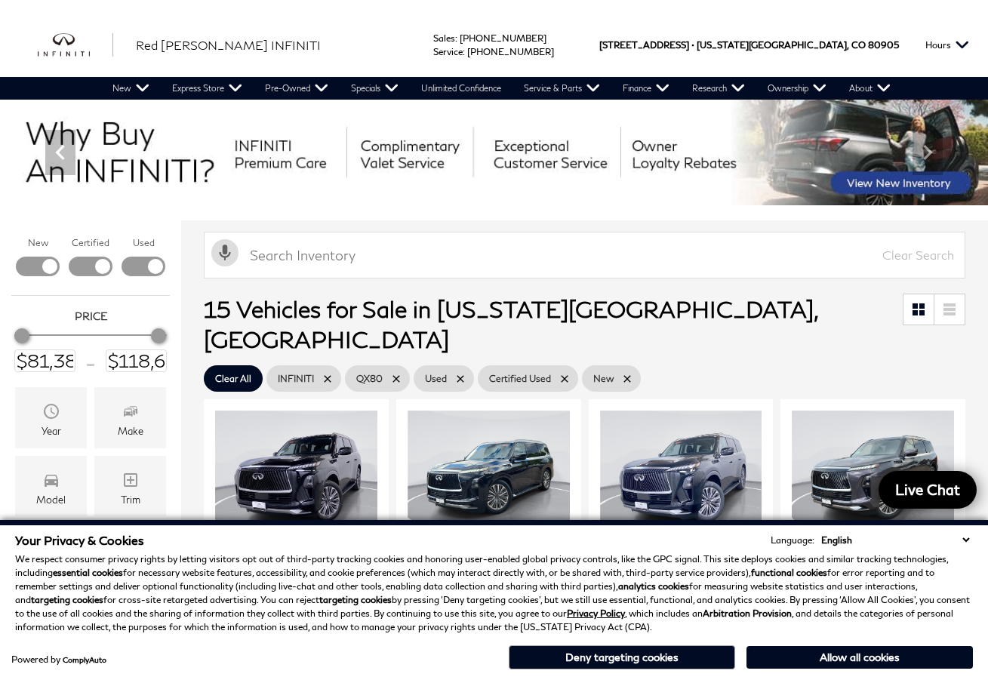
scroll to position [151, 0]
